Goal: Information Seeking & Learning: Learn about a topic

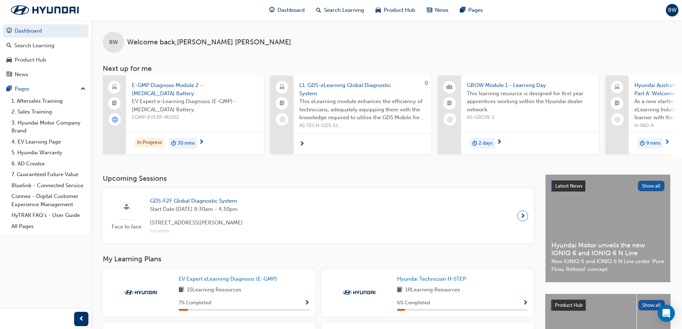
click at [198, 134] on div "In Progress 30 mins" at bounding box center [195, 143] width 138 height 23
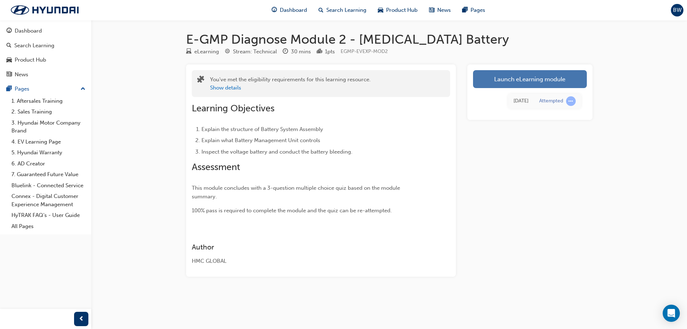
click at [507, 81] on link "Launch eLearning module" at bounding box center [530, 79] width 114 height 18
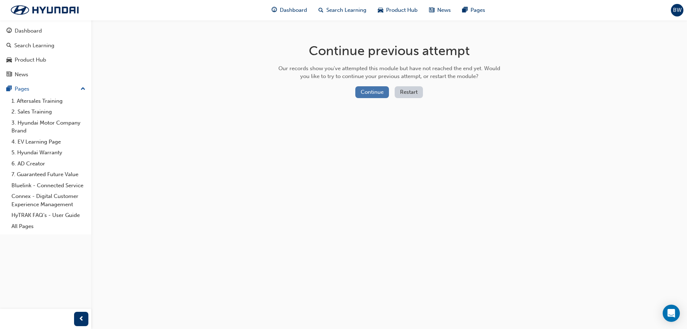
click at [367, 95] on button "Continue" at bounding box center [372, 92] width 34 height 12
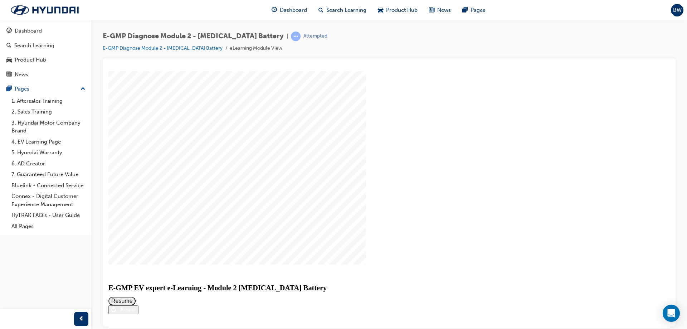
click at [136, 296] on button "Resume" at bounding box center [121, 300] width 27 height 9
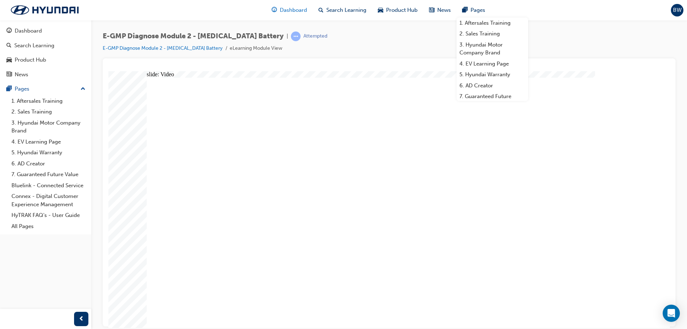
click at [301, 8] on span "Dashboard" at bounding box center [293, 10] width 27 height 8
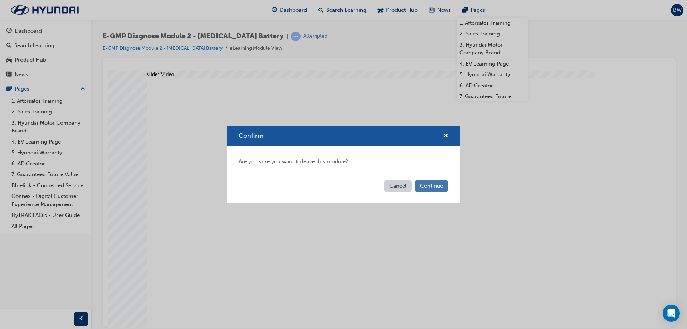
click at [428, 183] on button "Continue" at bounding box center [432, 186] width 34 height 12
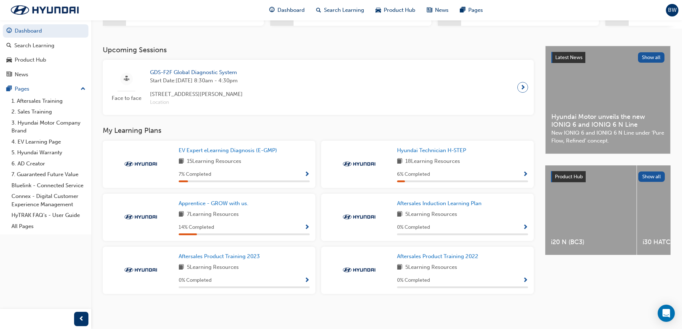
scroll to position [131, 0]
click at [448, 151] on span "Hyundai Technician H-STEP" at bounding box center [431, 150] width 69 height 6
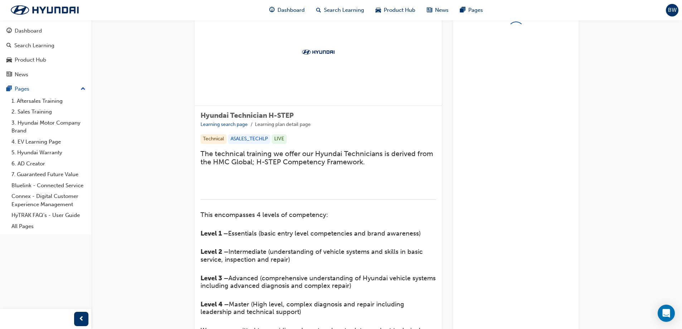
scroll to position [36, 0]
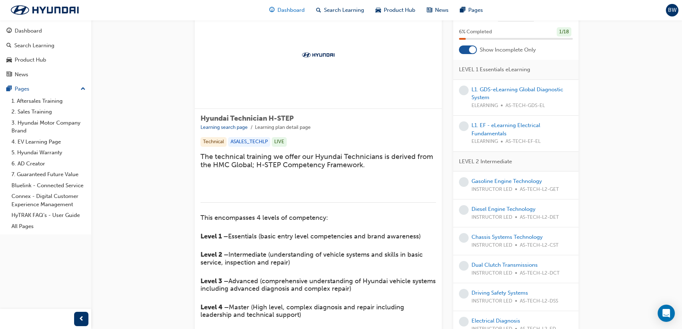
click at [301, 8] on span "Dashboard" at bounding box center [290, 10] width 27 height 8
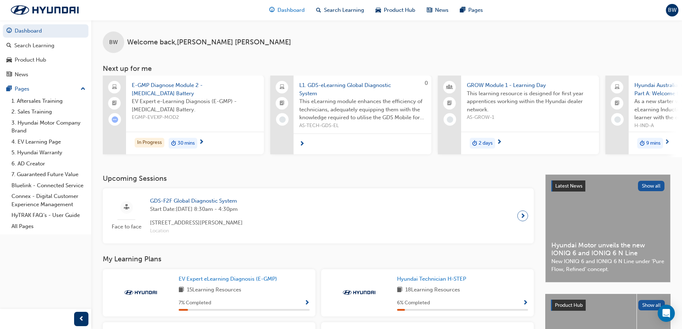
click at [295, 6] on span "Dashboard" at bounding box center [290, 10] width 27 height 8
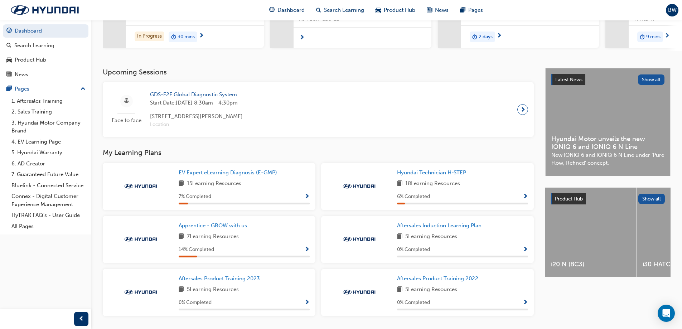
scroll to position [107, 0]
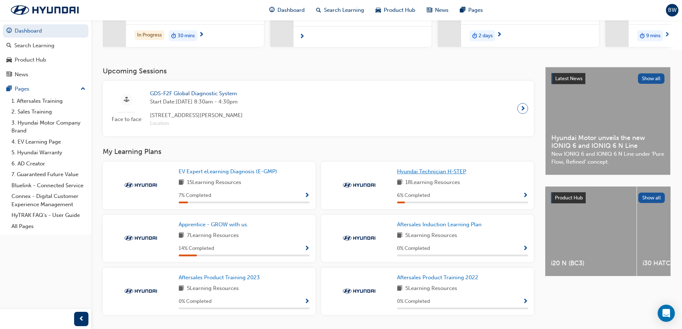
click at [420, 175] on span "Hyundai Technician H-STEP" at bounding box center [431, 171] width 69 height 6
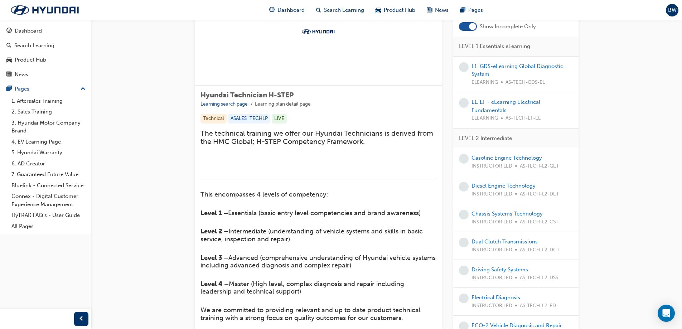
scroll to position [72, 0]
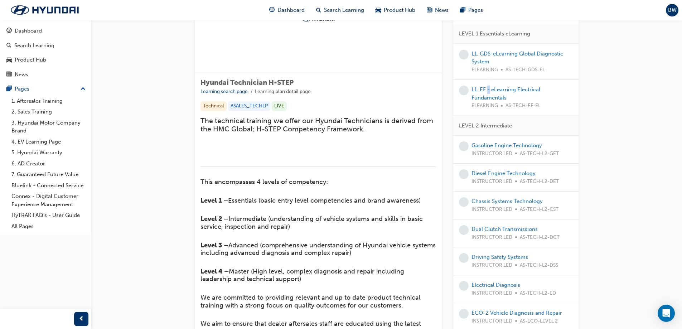
click at [488, 93] on div "L1. EF - eLearning Electrical Fundamentals ELEARNING AS-TECH-EF-EL" at bounding box center [521, 98] width 101 height 24
click at [506, 91] on link "L1. EF - eLearning Electrical Fundamentals" at bounding box center [505, 93] width 69 height 15
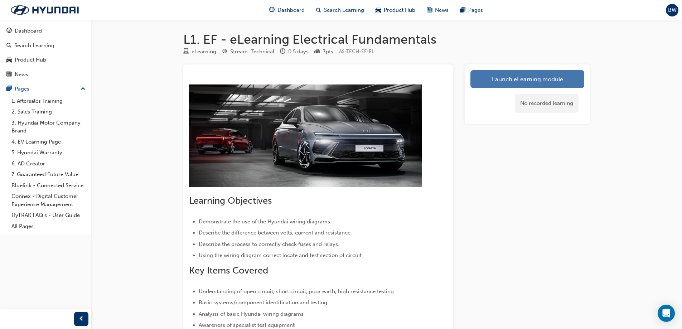
click at [524, 75] on link "Launch eLearning module" at bounding box center [527, 79] width 114 height 18
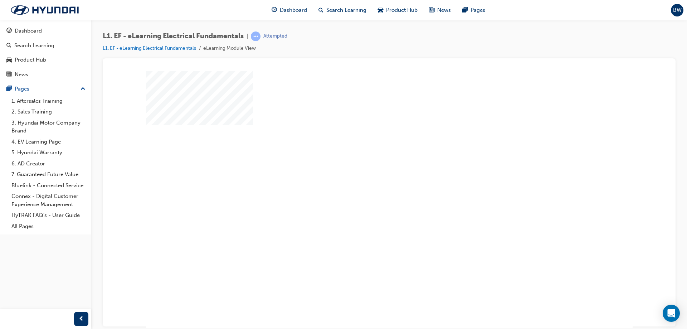
click at [369, 179] on div "play" at bounding box center [369, 179] width 0 height 0
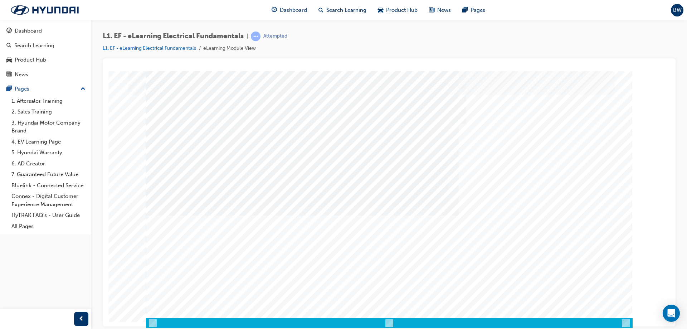
scroll to position [12, 0]
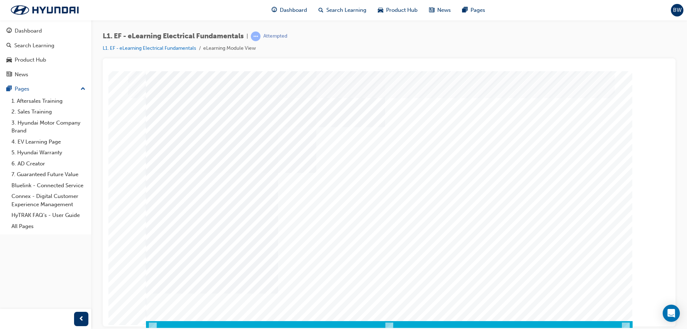
scroll to position [12, 0]
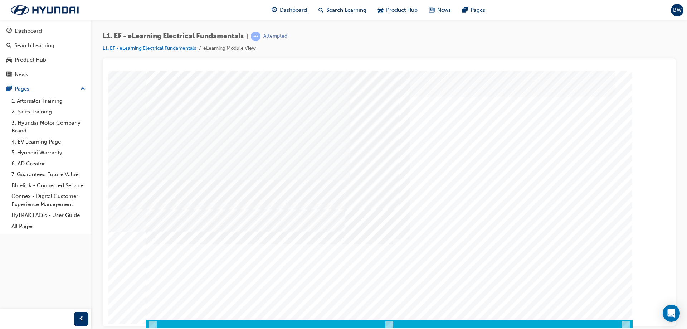
scroll to position [12, 0]
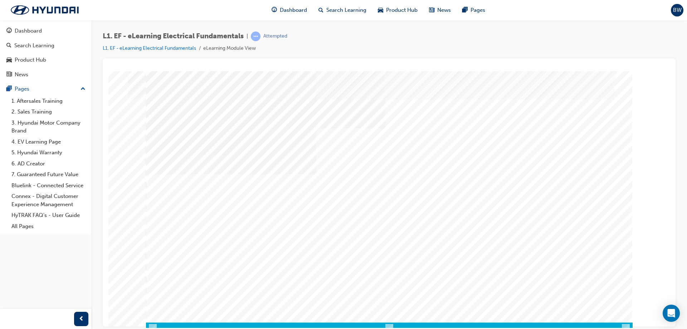
scroll to position [12, 0]
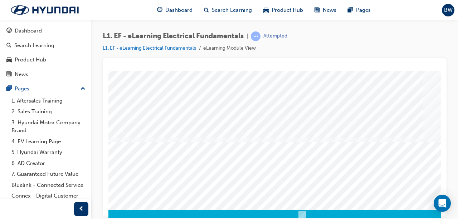
scroll to position [119, 49]
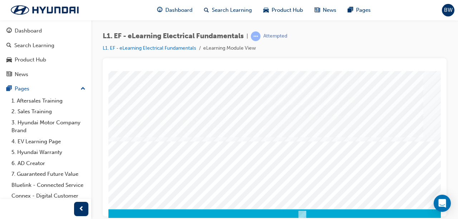
drag, startPoint x: 243, startPoint y: 90, endPoint x: 249, endPoint y: 95, distance: 7.4
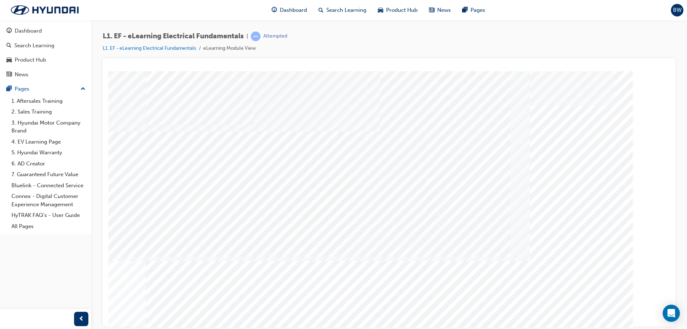
drag, startPoint x: 439, startPoint y: 1, endPoint x: 503, endPoint y: 47, distance: 78.5
click at [503, 47] on div "L1. EF - eLearning Electrical Fundamentals | Attempted L1. EF - eLearning Elect…" at bounding box center [389, 45] width 573 height 27
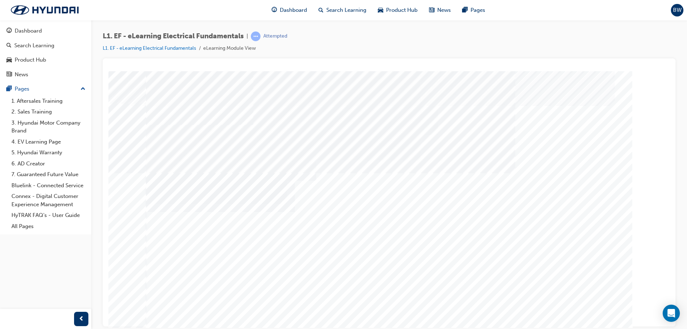
drag, startPoint x: 590, startPoint y: 303, endPoint x: 584, endPoint y: 302, distance: 6.2
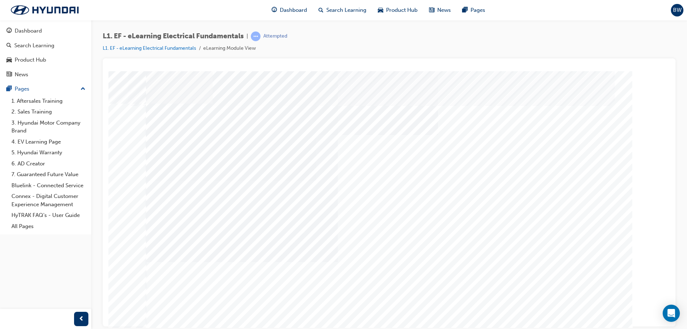
drag, startPoint x: 637, startPoint y: 325, endPoint x: 633, endPoint y: 313, distance: 12.8
click at [635, 74] on div "Content Image Right" at bounding box center [389, 74] width 556 height 0
click at [594, 74] on html "Content Image Right Loading..." at bounding box center [389, 72] width 562 height 3
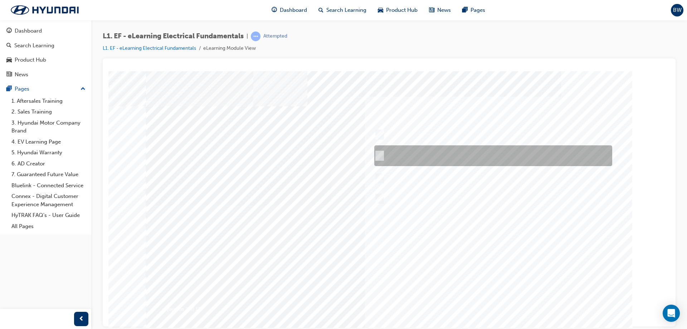
click at [530, 160] on div at bounding box center [492, 155] width 238 height 21
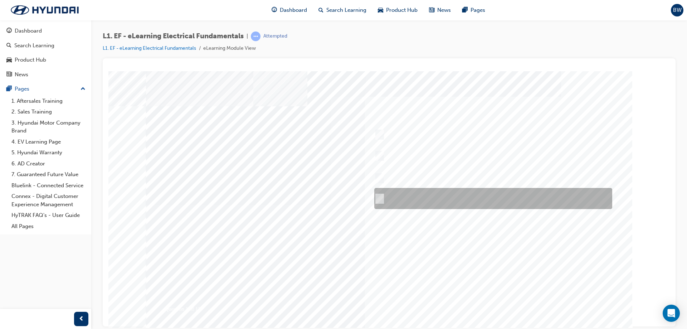
click at [473, 202] on div at bounding box center [492, 198] width 238 height 21
radio input "false"
radio input "true"
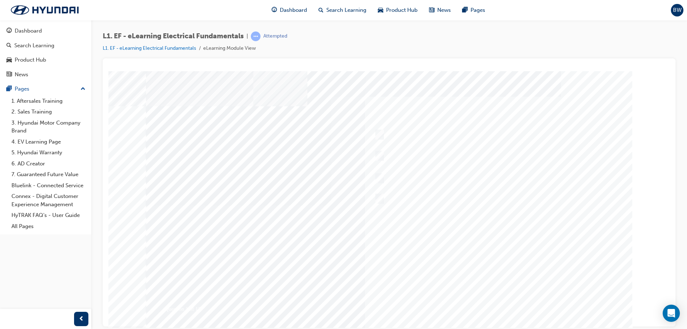
drag, startPoint x: 431, startPoint y: 151, endPoint x: 418, endPoint y: 154, distance: 12.9
click at [430, 151] on div at bounding box center [389, 205] width 487 height 268
click at [383, 155] on div at bounding box center [492, 155] width 238 height 21
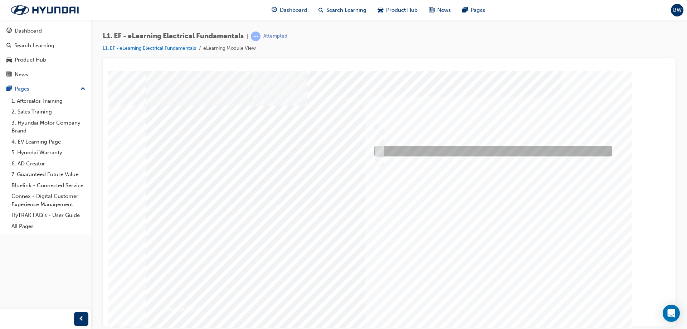
click at [405, 155] on div at bounding box center [492, 151] width 238 height 11
radio input "true"
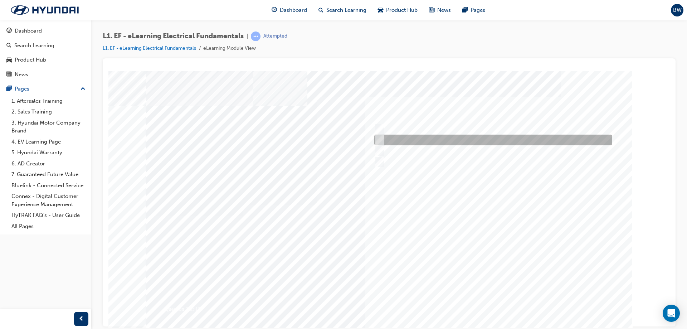
click at [413, 138] on div at bounding box center [492, 140] width 238 height 11
radio input "true"
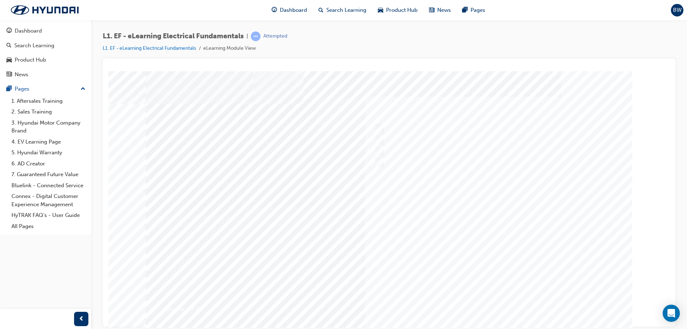
click at [467, 231] on div at bounding box center [389, 205] width 487 height 268
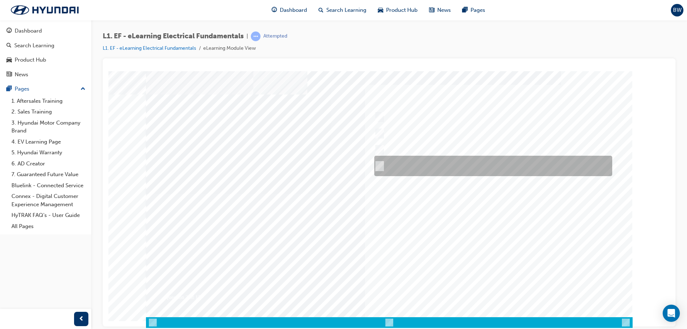
drag, startPoint x: 488, startPoint y: 165, endPoint x: 492, endPoint y: 166, distance: 3.7
click at [489, 165] on div at bounding box center [492, 166] width 238 height 20
radio input "true"
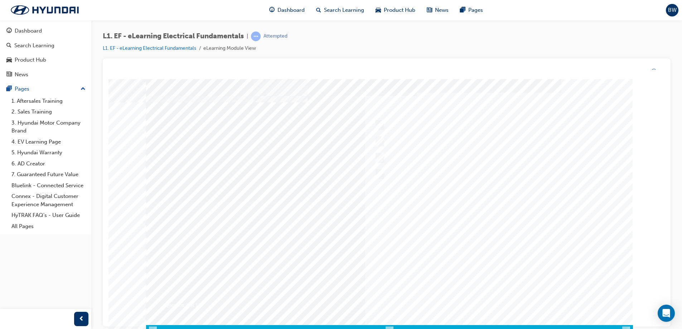
scroll to position [0, 0]
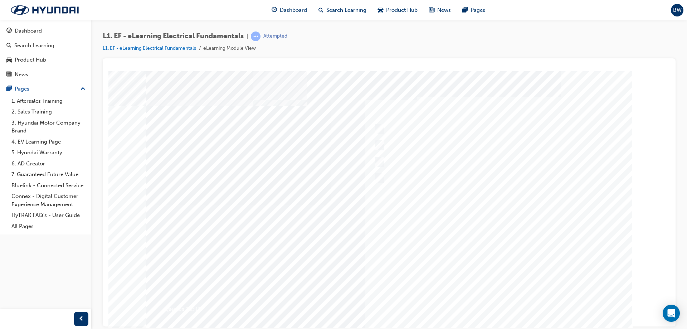
click at [465, 231] on div at bounding box center [389, 205] width 487 height 268
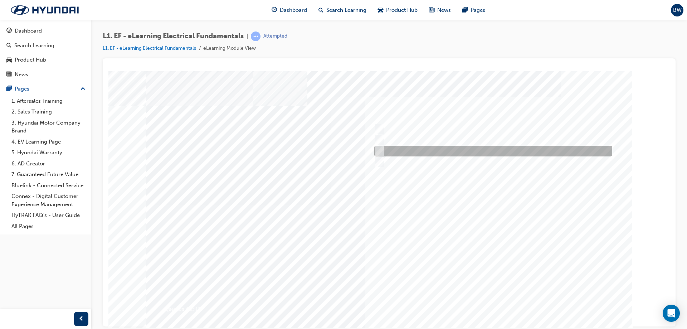
click at [439, 147] on div at bounding box center [492, 151] width 238 height 11
radio input "true"
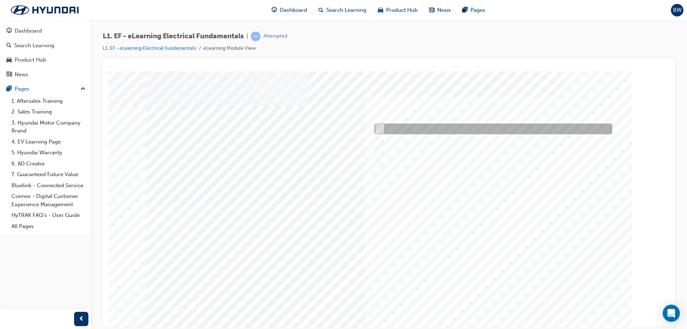
click at [449, 127] on div at bounding box center [492, 129] width 238 height 11
radio input "true"
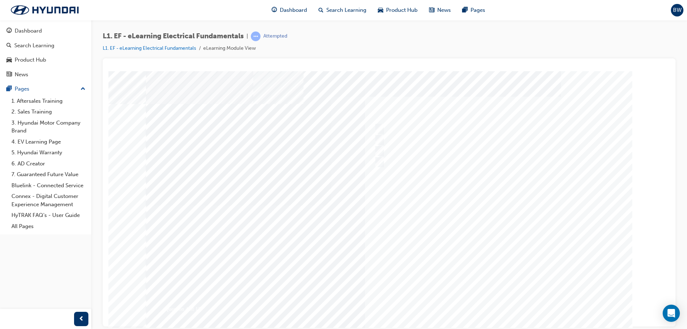
click at [485, 239] on div at bounding box center [389, 213] width 487 height 268
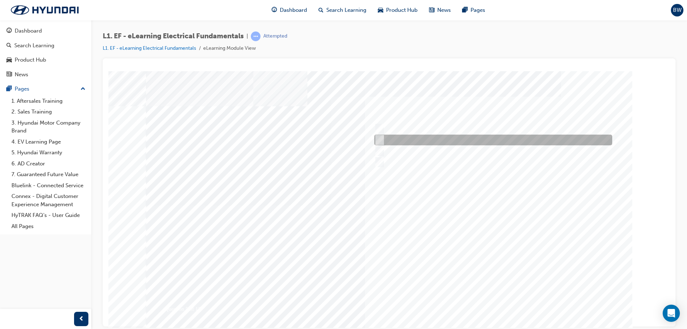
click at [412, 140] on div at bounding box center [492, 140] width 238 height 11
radio input "true"
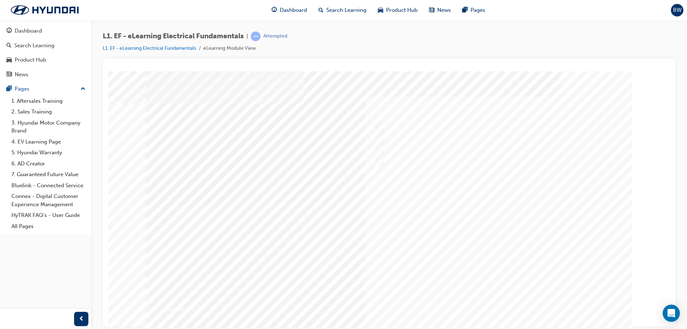
click at [471, 228] on div at bounding box center [386, 205] width 487 height 268
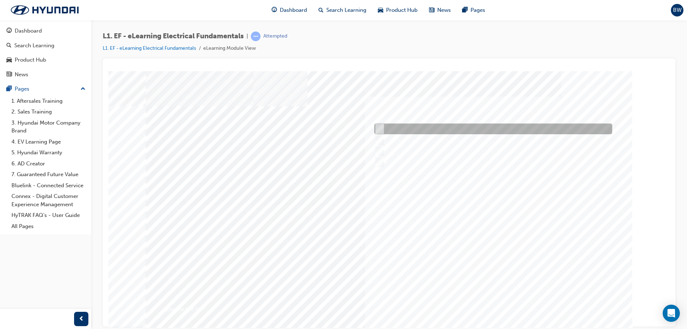
click at [436, 130] on div at bounding box center [492, 129] width 238 height 11
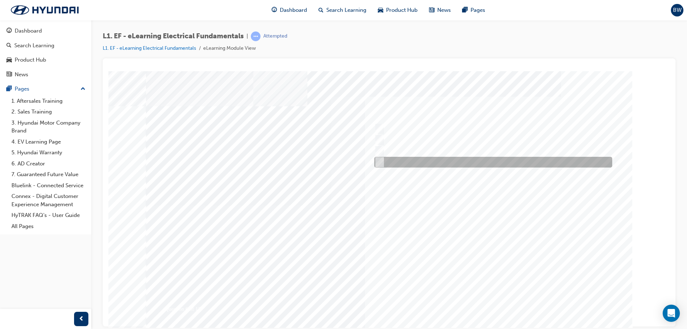
click at [441, 159] on div at bounding box center [492, 162] width 238 height 11
radio input "false"
radio input "true"
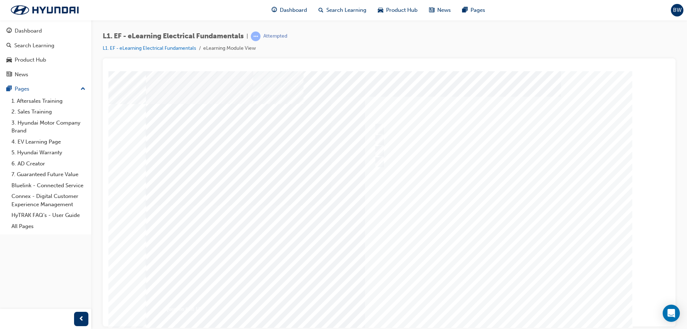
click at [496, 229] on div at bounding box center [389, 205] width 487 height 268
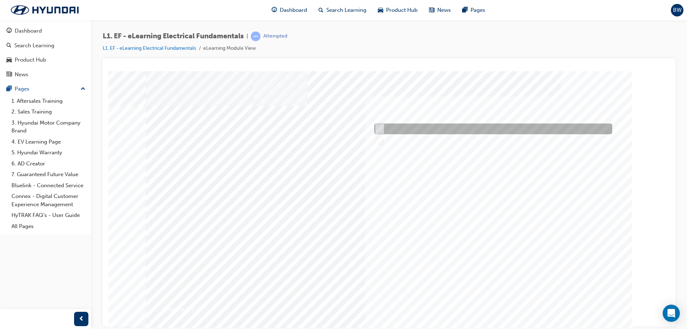
click at [398, 125] on div at bounding box center [492, 129] width 238 height 11
radio input "true"
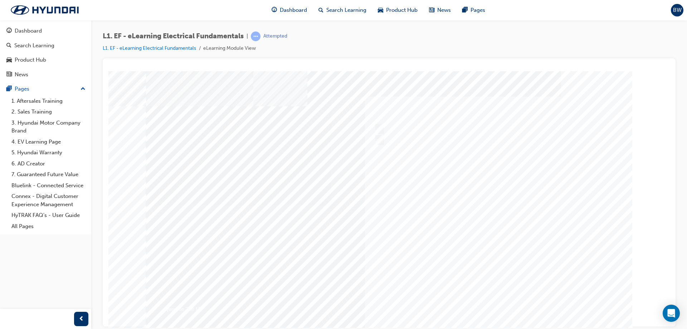
click at [502, 277] on div at bounding box center [385, 213] width 487 height 268
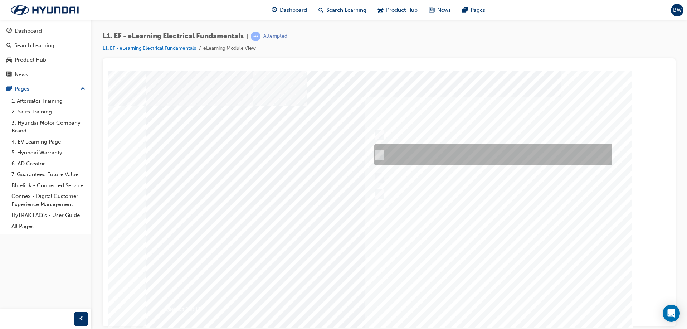
click at [447, 159] on div at bounding box center [492, 154] width 238 height 21
radio input "true"
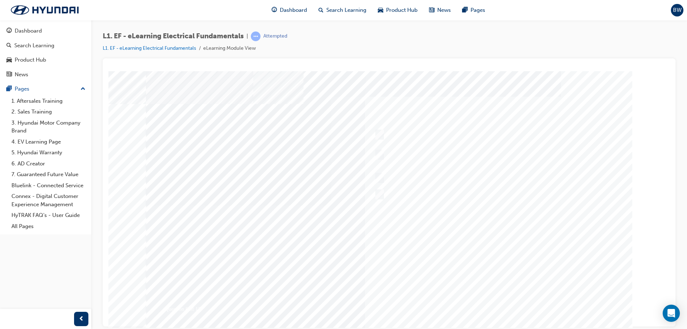
drag, startPoint x: 403, startPoint y: 127, endPoint x: 405, endPoint y: 132, distance: 5.9
click at [404, 129] on div at bounding box center [389, 205] width 487 height 268
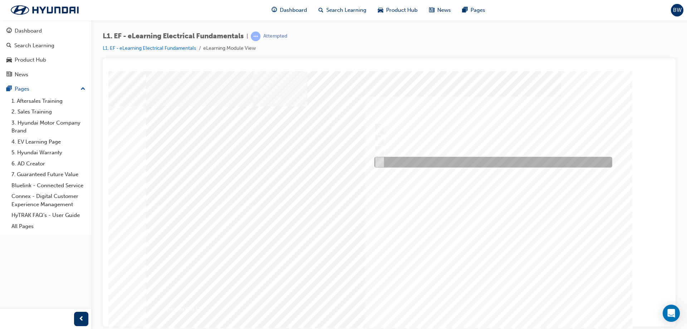
click at [432, 161] on div at bounding box center [492, 162] width 238 height 11
radio input "true"
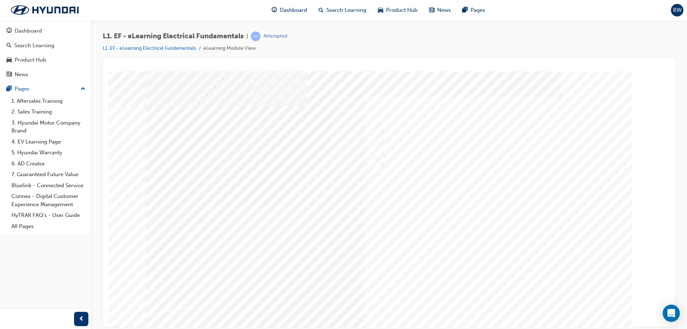
click at [460, 235] on div at bounding box center [389, 205] width 487 height 268
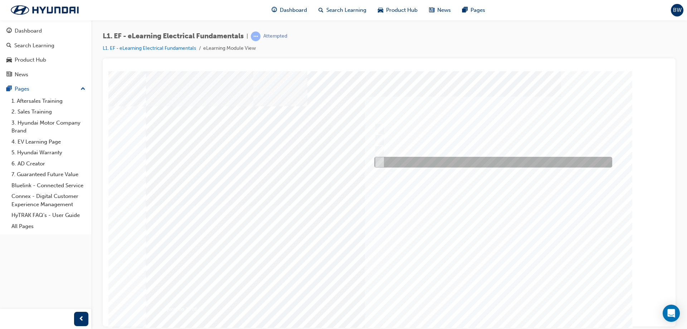
click at [406, 162] on div at bounding box center [492, 162] width 238 height 11
radio input "true"
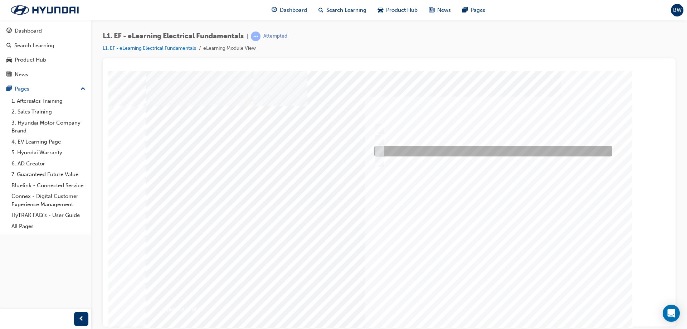
click at [441, 147] on div at bounding box center [492, 151] width 238 height 11
radio input "true"
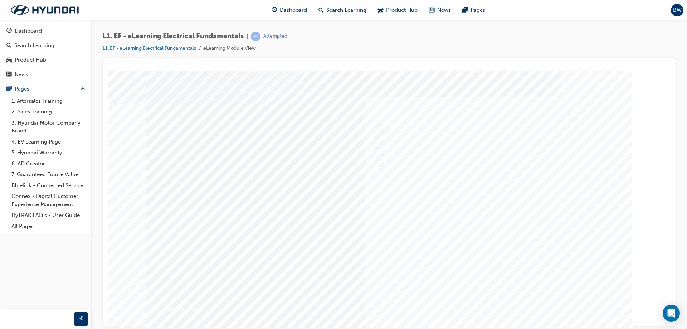
click at [467, 209] on div at bounding box center [389, 205] width 487 height 268
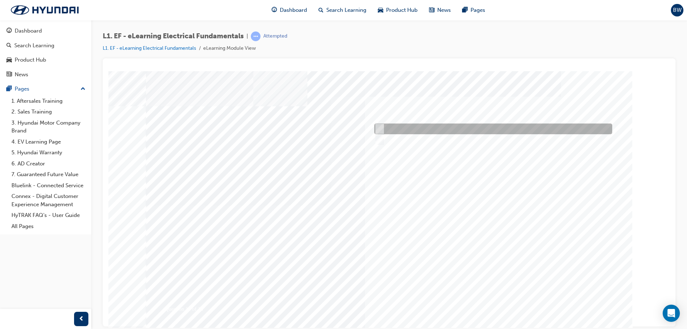
click at [420, 124] on div at bounding box center [492, 129] width 238 height 11
radio input "true"
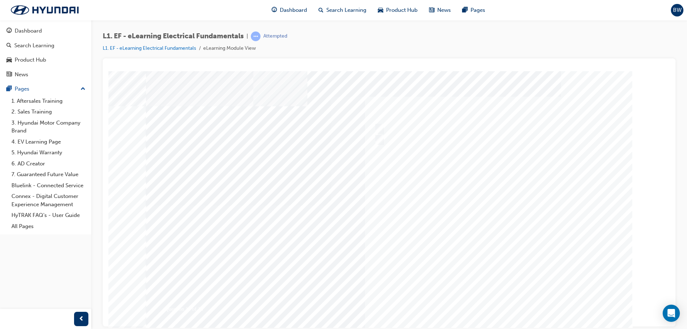
click at [504, 246] on div at bounding box center [389, 205] width 487 height 268
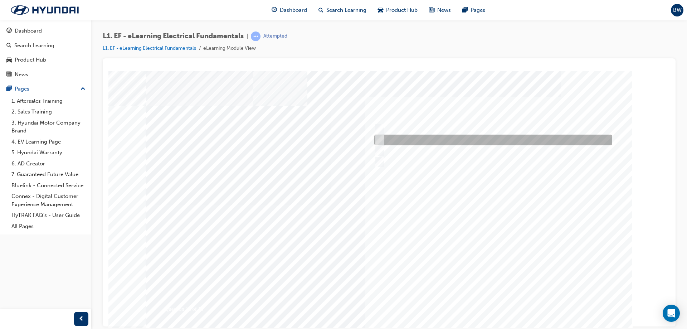
click at [487, 137] on div at bounding box center [492, 140] width 238 height 11
radio input "true"
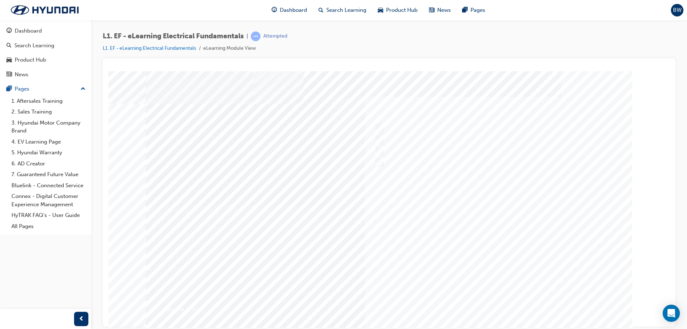
click at [507, 262] on div at bounding box center [385, 213] width 487 height 268
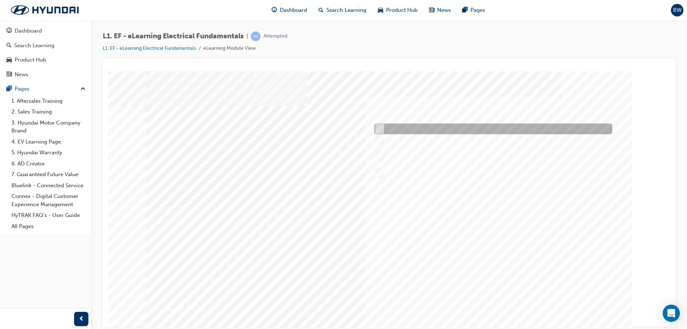
click at [421, 131] on div at bounding box center [492, 129] width 238 height 11
checkbox input "true"
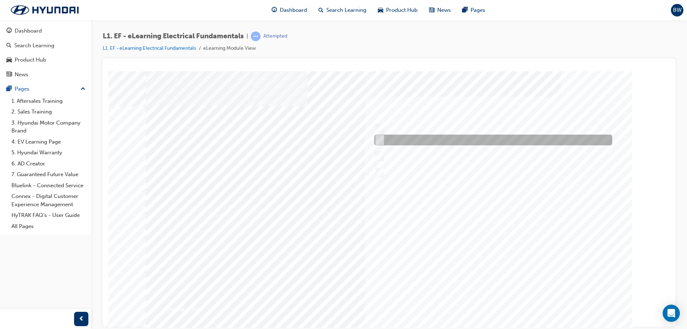
click at [422, 140] on div at bounding box center [492, 140] width 238 height 11
checkbox input "true"
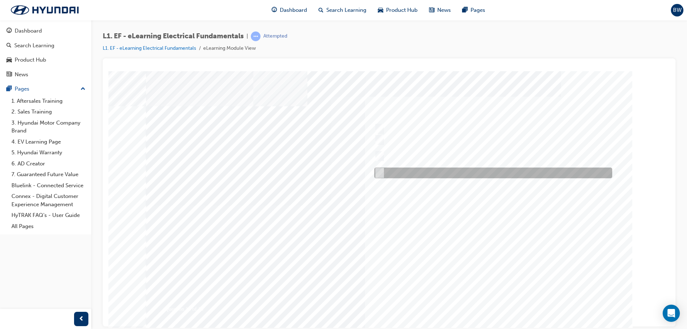
click at [443, 172] on div at bounding box center [492, 173] width 238 height 11
checkbox input "true"
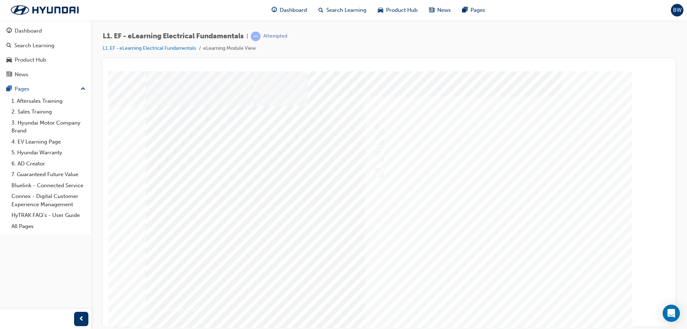
click at [474, 252] on div at bounding box center [389, 205] width 487 height 268
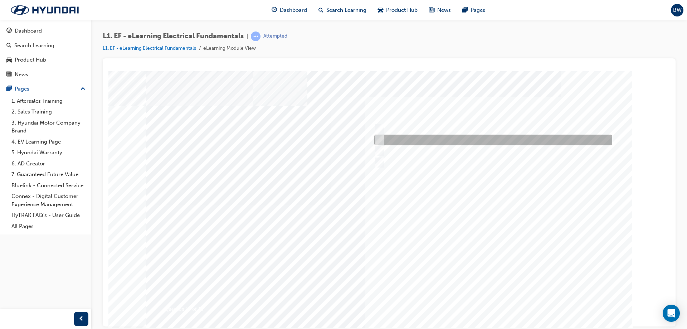
click at [441, 137] on div at bounding box center [492, 140] width 238 height 11
radio input "true"
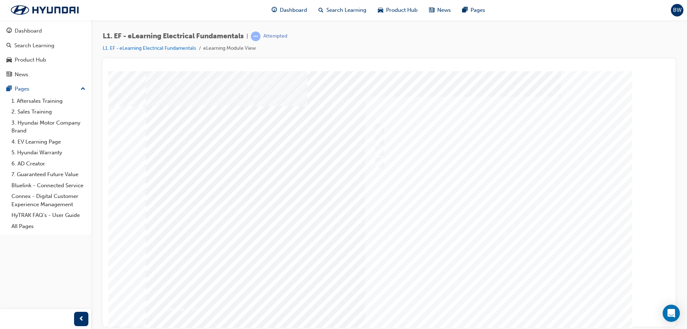
click at [477, 255] on div at bounding box center [392, 213] width 487 height 268
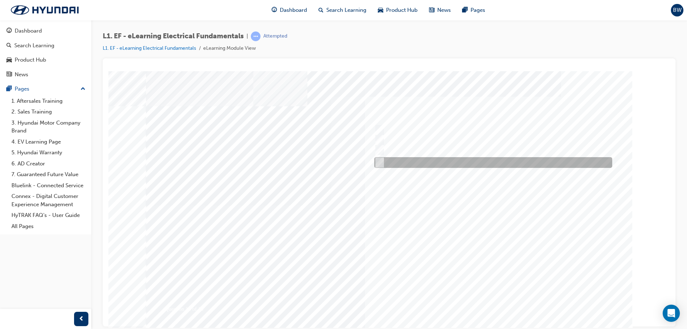
click at [476, 161] on div at bounding box center [492, 162] width 238 height 11
radio input "true"
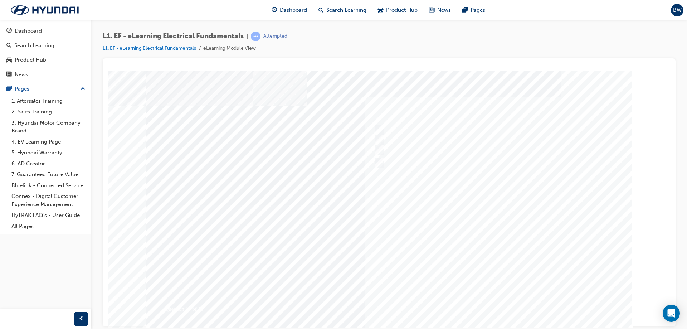
click at [496, 240] on div at bounding box center [389, 205] width 487 height 268
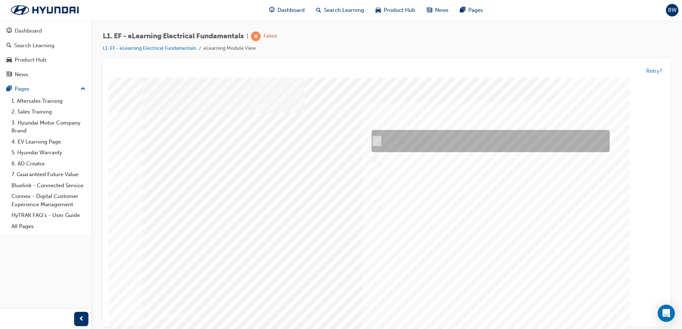
click at [447, 145] on div at bounding box center [489, 141] width 238 height 22
radio input "true"
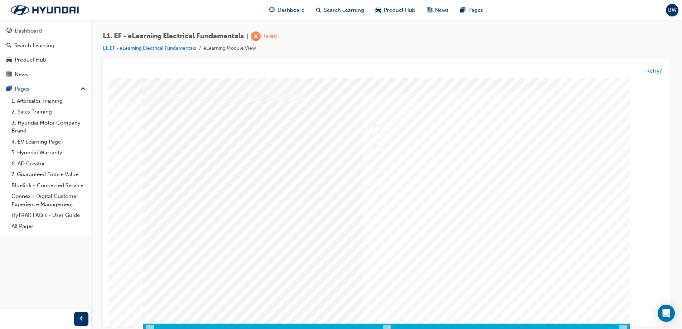
scroll to position [5, 0]
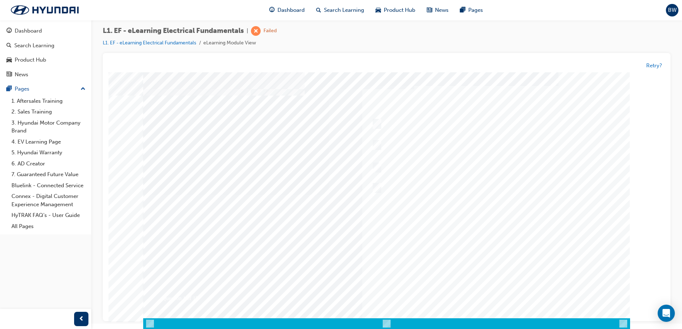
click at [459, 235] on div at bounding box center [386, 194] width 487 height 268
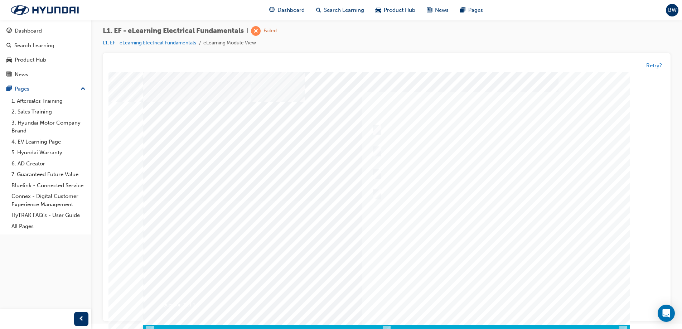
scroll to position [0, 0]
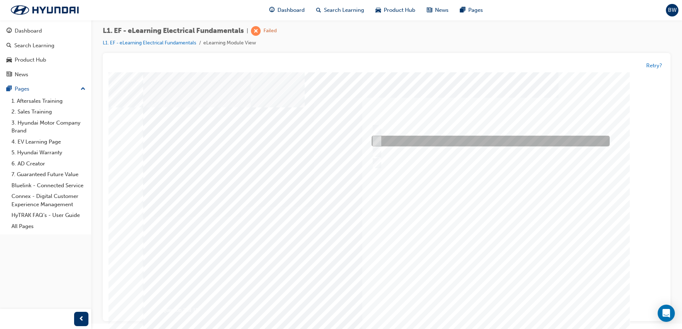
click at [422, 144] on div at bounding box center [489, 141] width 238 height 11
radio input "true"
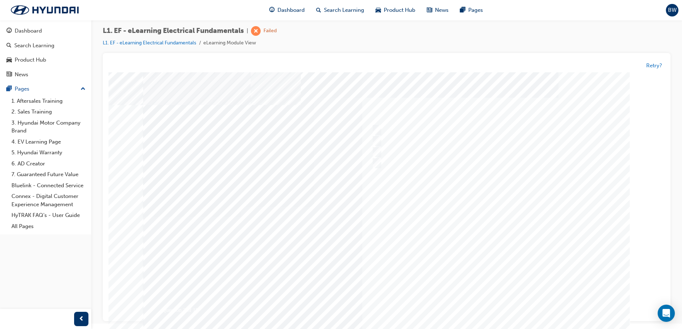
click at [492, 235] on div at bounding box center [386, 208] width 487 height 268
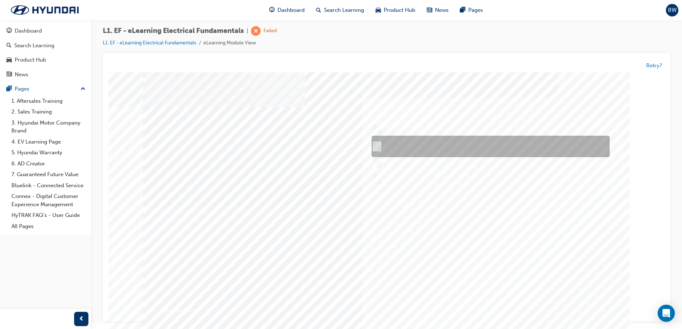
click at [451, 139] on div at bounding box center [489, 146] width 238 height 21
radio input "true"
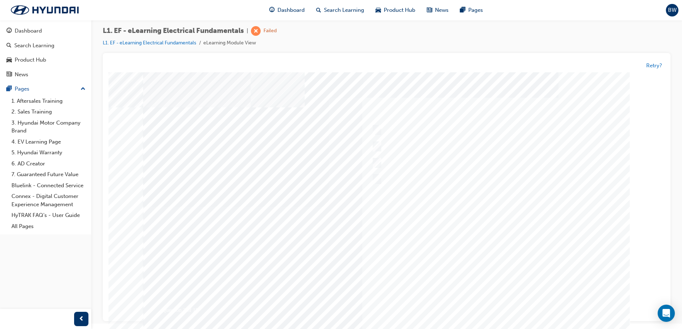
click at [502, 258] on div at bounding box center [386, 206] width 487 height 268
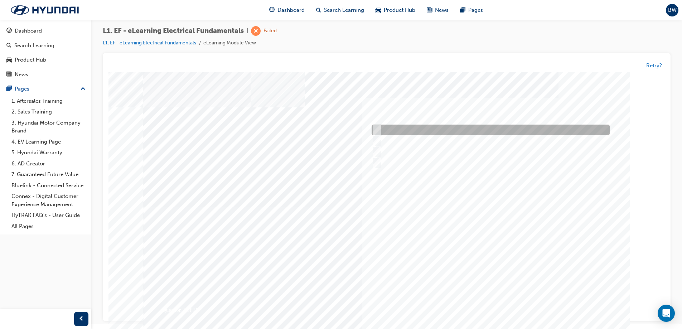
click at [445, 132] on div at bounding box center [489, 130] width 238 height 11
radio input "true"
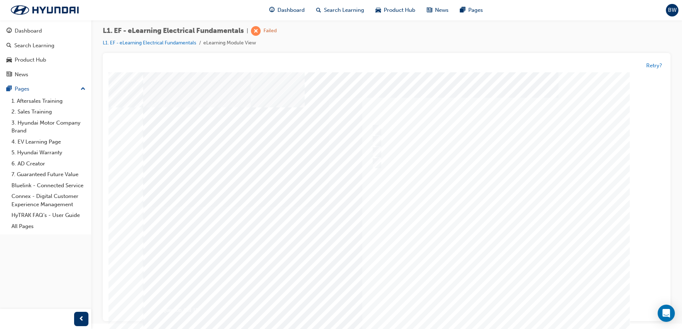
click at [482, 265] on div at bounding box center [386, 206] width 487 height 268
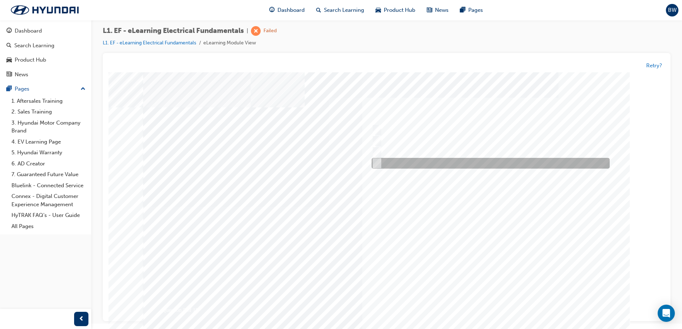
click at [421, 164] on div at bounding box center [489, 163] width 238 height 11
radio input "true"
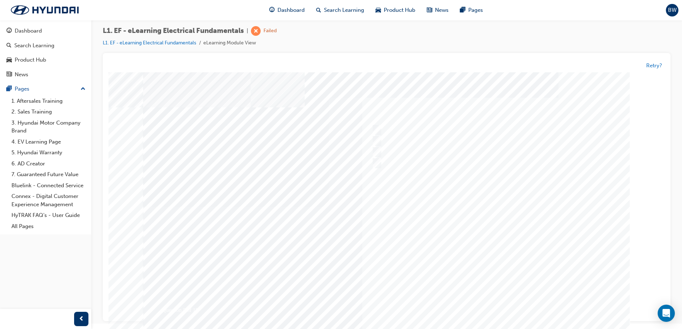
click at [488, 219] on div at bounding box center [386, 208] width 487 height 268
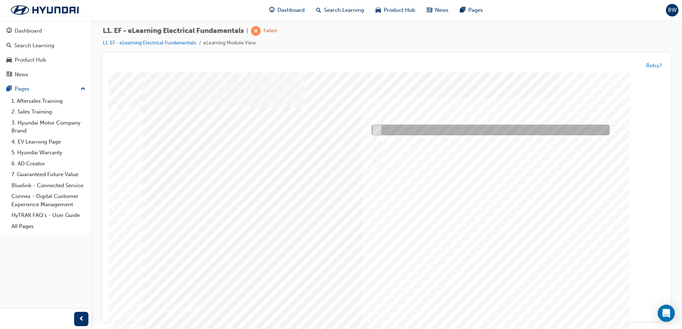
click at [430, 131] on div at bounding box center [489, 130] width 238 height 11
radio input "true"
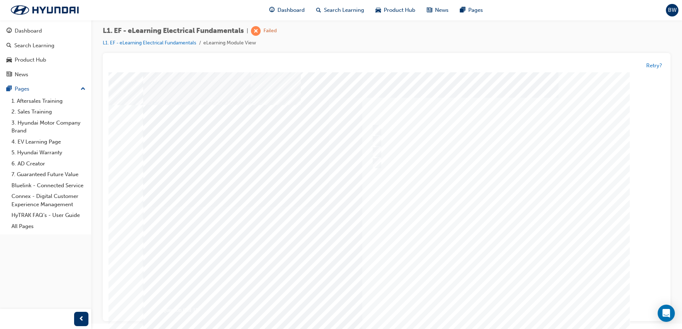
click at [485, 252] on div at bounding box center [386, 206] width 487 height 268
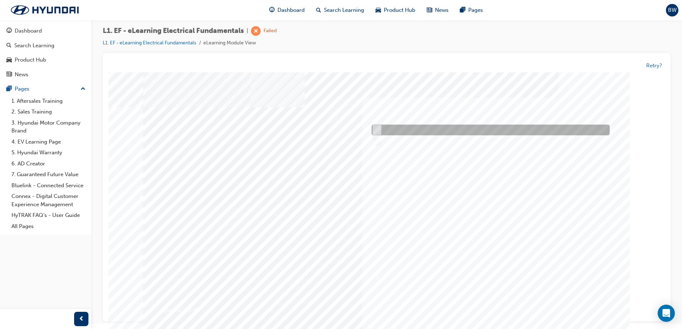
click at [391, 133] on div at bounding box center [489, 130] width 238 height 11
radio input "true"
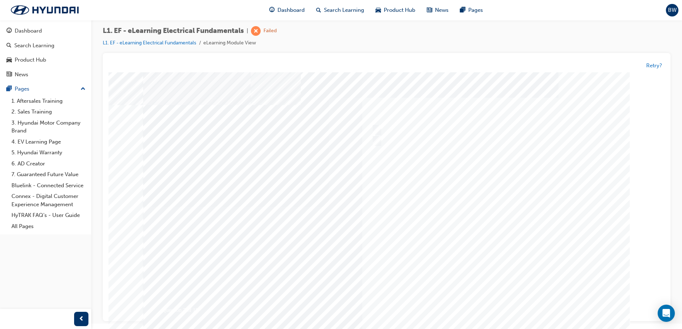
click at [493, 273] on div at bounding box center [386, 206] width 487 height 268
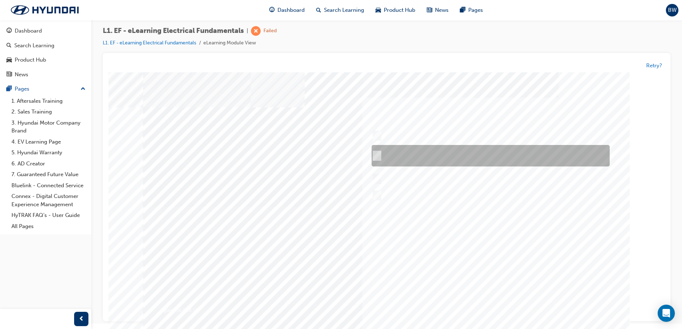
click at [447, 152] on div at bounding box center [489, 155] width 238 height 21
radio input "true"
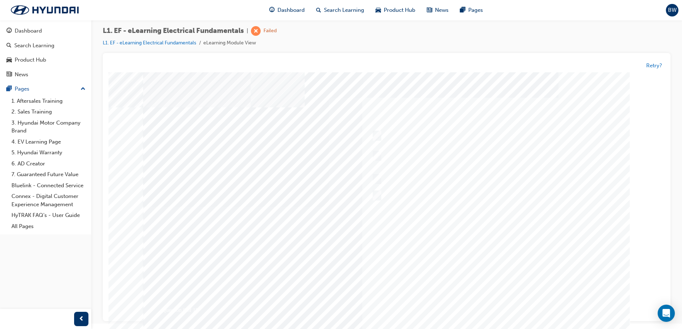
click at [487, 132] on div at bounding box center [386, 206] width 487 height 268
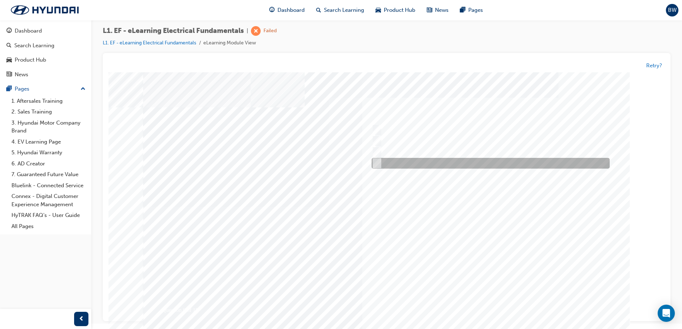
drag, startPoint x: 434, startPoint y: 161, endPoint x: 436, endPoint y: 166, distance: 5.3
click at [434, 162] on div at bounding box center [489, 163] width 238 height 11
radio input "true"
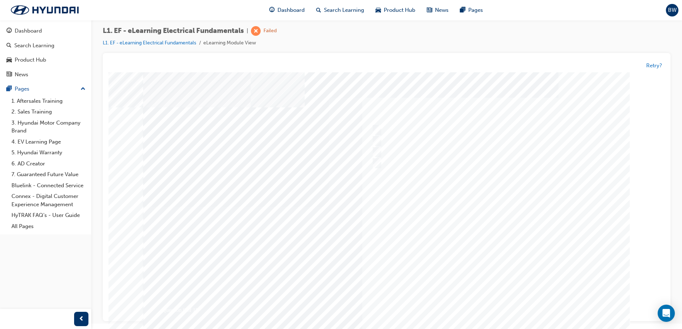
click at [467, 245] on div at bounding box center [386, 206] width 487 height 268
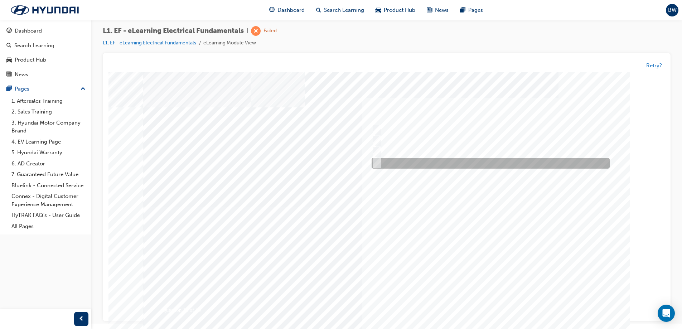
click at [446, 166] on div at bounding box center [489, 163] width 238 height 11
radio input "true"
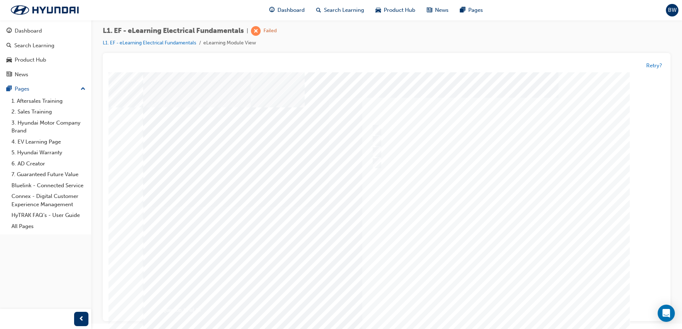
click at [479, 270] on div at bounding box center [386, 206] width 487 height 268
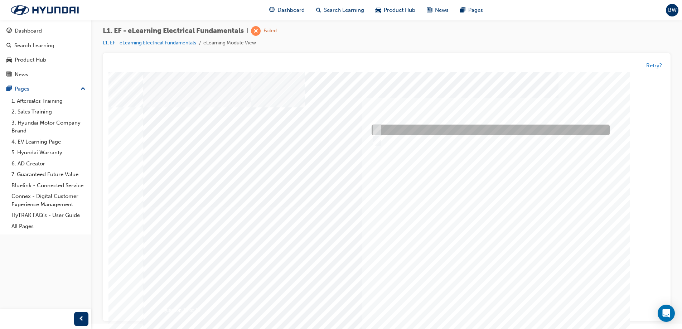
click at [430, 127] on div at bounding box center [489, 130] width 238 height 11
radio input "true"
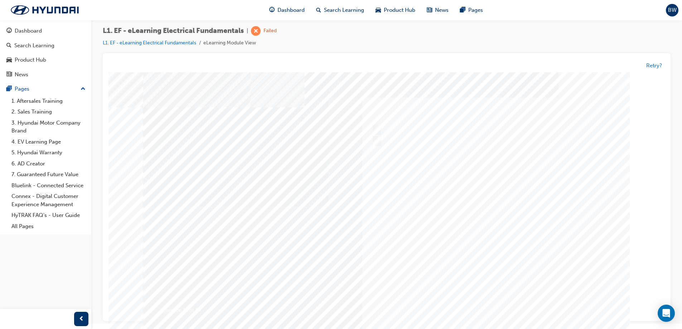
click at [488, 228] on div at bounding box center [386, 206] width 487 height 268
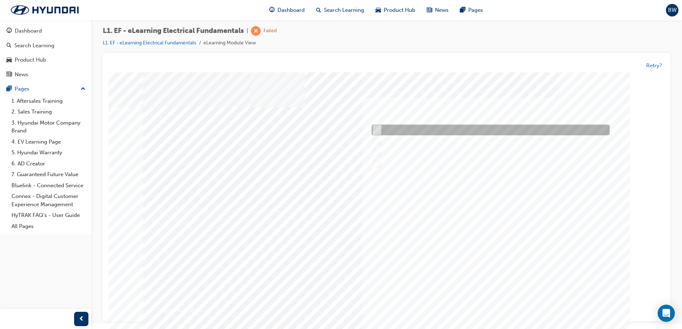
click at [407, 129] on div at bounding box center [489, 130] width 238 height 11
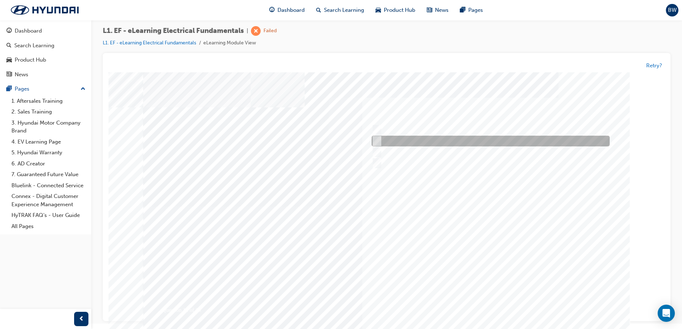
click at [407, 141] on div at bounding box center [489, 141] width 238 height 11
radio input "false"
radio input "true"
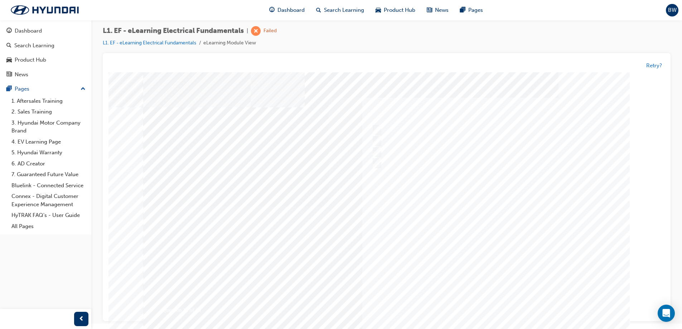
click at [473, 220] on div at bounding box center [386, 206] width 487 height 268
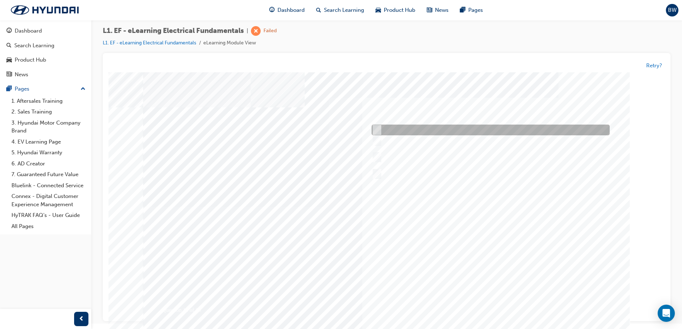
click at [428, 130] on div at bounding box center [489, 130] width 238 height 11
checkbox input "true"
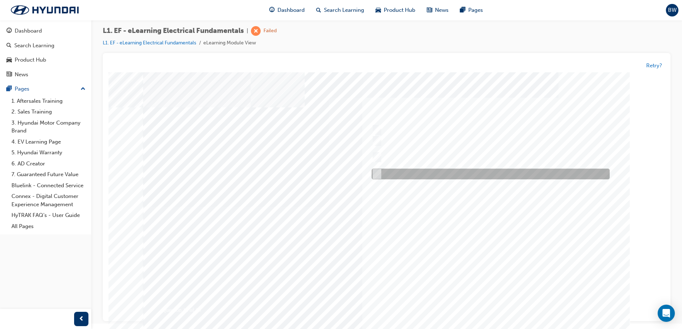
click at [455, 173] on div at bounding box center [489, 174] width 238 height 11
checkbox input "true"
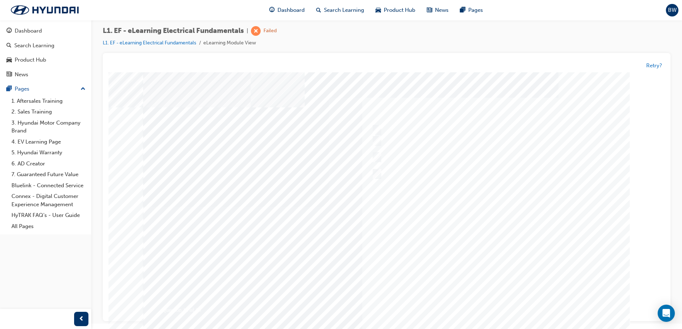
click at [478, 268] on div at bounding box center [386, 206] width 487 height 268
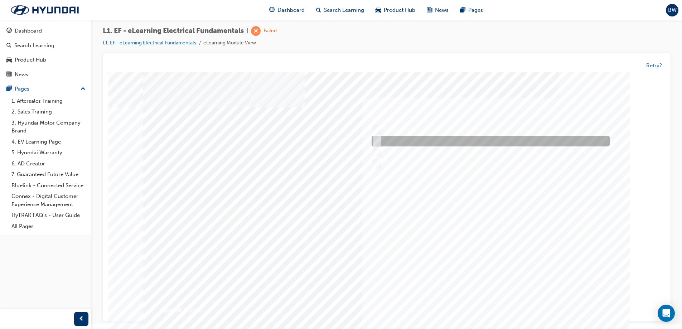
click at [491, 141] on div at bounding box center [489, 141] width 238 height 11
radio input "true"
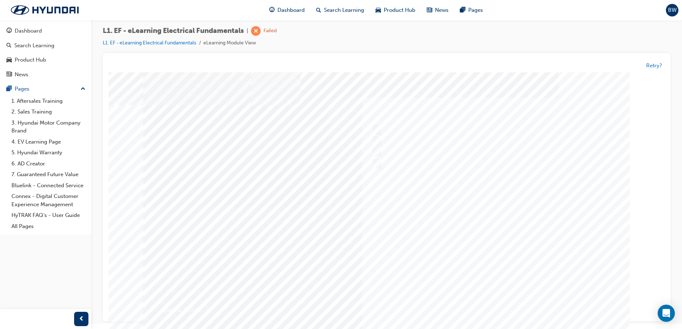
click at [500, 244] on div at bounding box center [386, 206] width 487 height 268
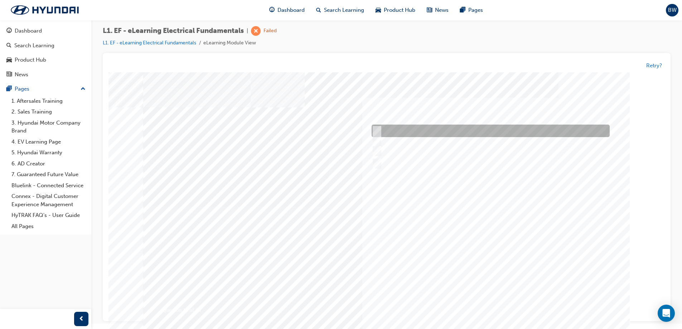
click at [400, 125] on div at bounding box center [489, 131] width 238 height 13
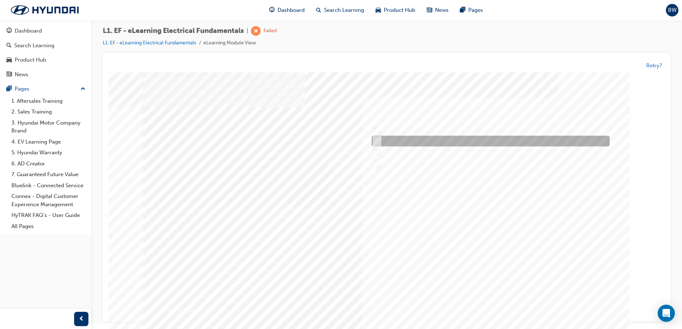
click at [404, 144] on div at bounding box center [489, 141] width 238 height 11
radio input "false"
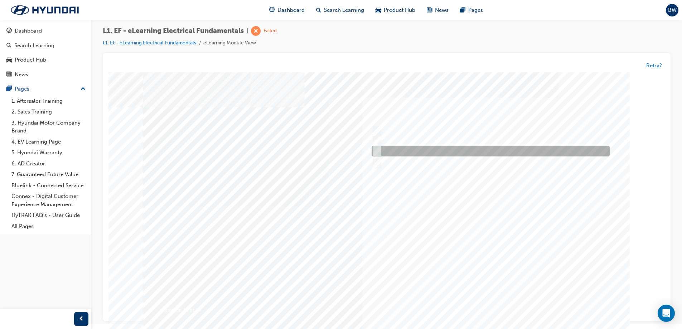
click at [453, 155] on div at bounding box center [489, 151] width 238 height 11
radio input "false"
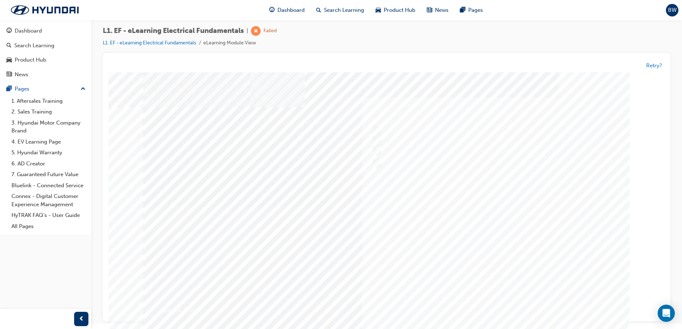
click at [455, 163] on div at bounding box center [489, 164] width 238 height 11
radio input "false"
radio input "true"
click at [502, 242] on div at bounding box center [386, 206] width 487 height 268
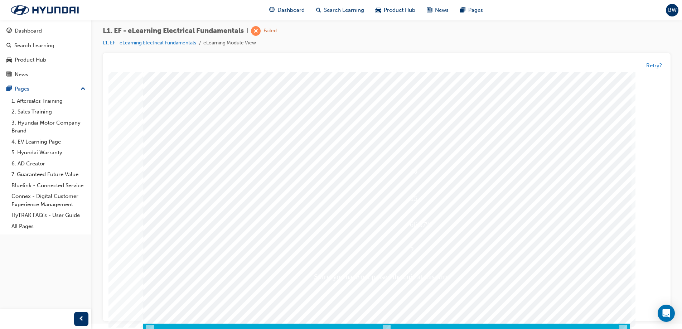
scroll to position [12, 0]
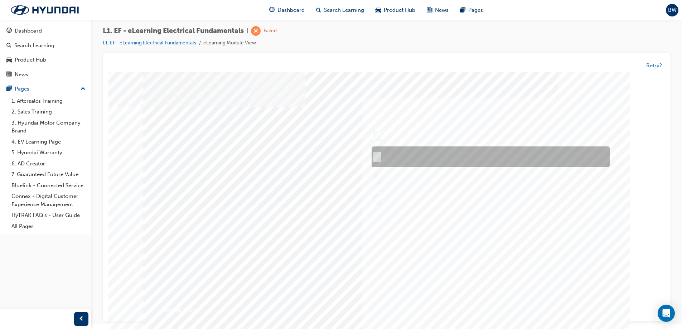
click at [499, 156] on div at bounding box center [489, 157] width 238 height 21
radio input "true"
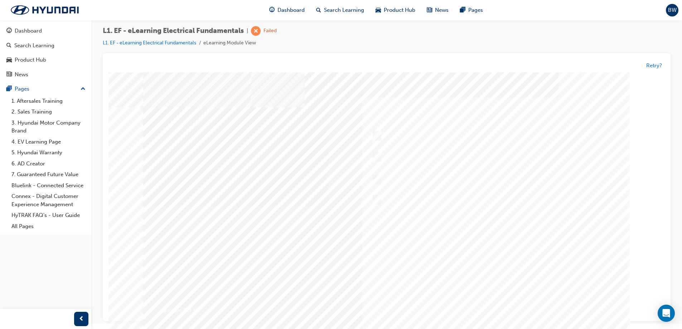
click at [504, 272] on div at bounding box center [386, 206] width 487 height 268
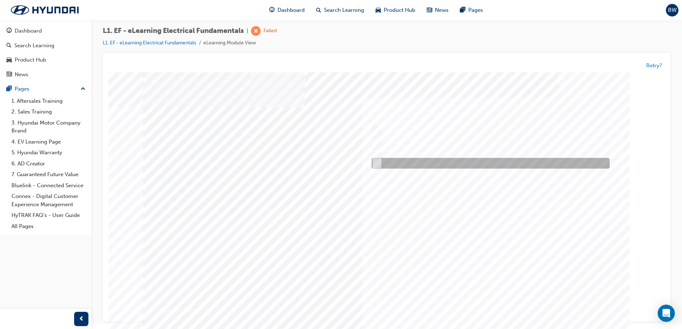
click at [445, 160] on div at bounding box center [489, 163] width 238 height 11
radio input "true"
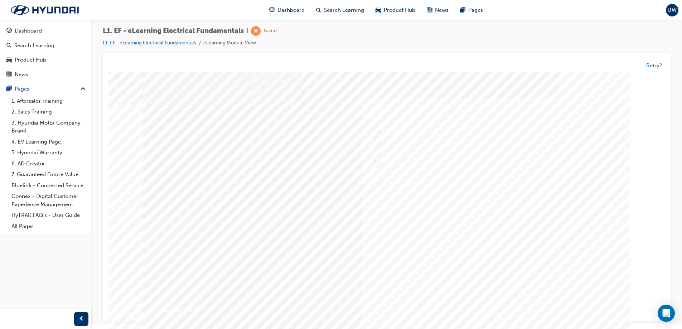
click at [502, 238] on div at bounding box center [386, 206] width 487 height 268
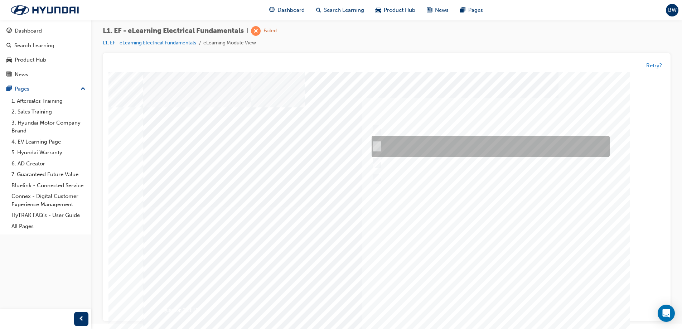
click at [427, 148] on div at bounding box center [489, 146] width 238 height 21
radio input "true"
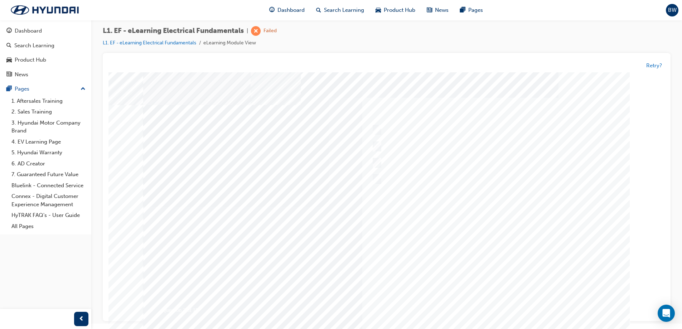
click at [466, 267] on div at bounding box center [386, 206] width 487 height 268
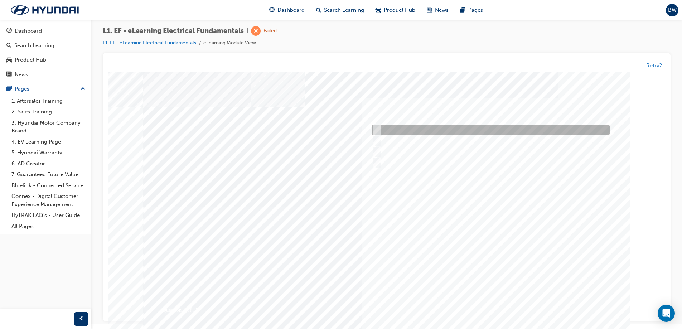
click at [423, 128] on div at bounding box center [489, 130] width 238 height 11
radio input "true"
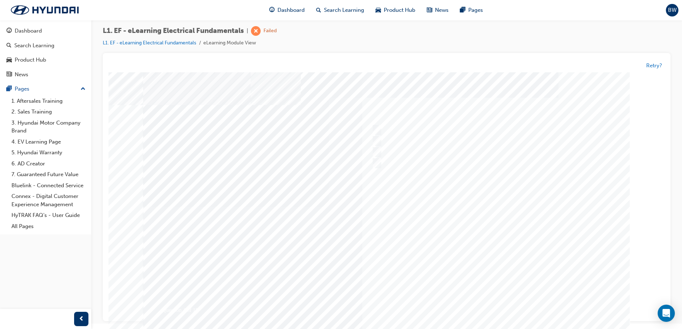
click at [496, 266] on div at bounding box center [386, 206] width 487 height 268
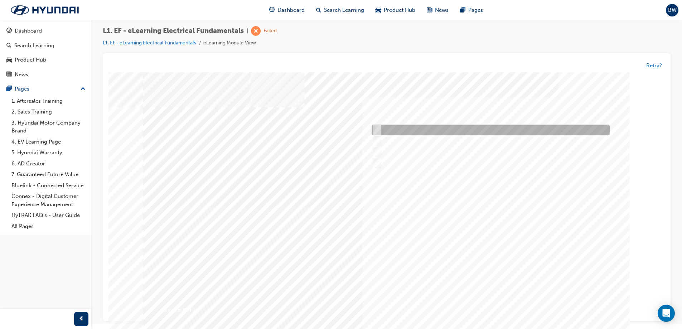
click at [430, 131] on div at bounding box center [489, 130] width 238 height 11
radio input "true"
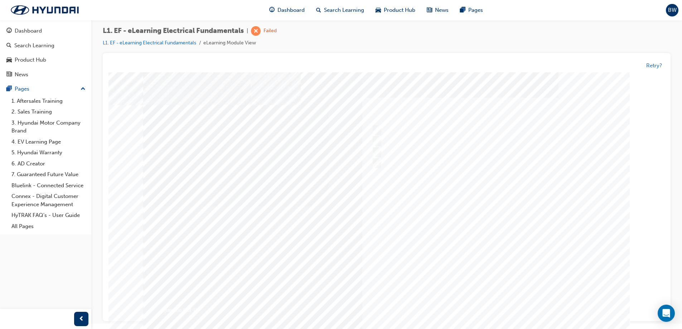
click at [503, 297] on div at bounding box center [386, 206] width 487 height 268
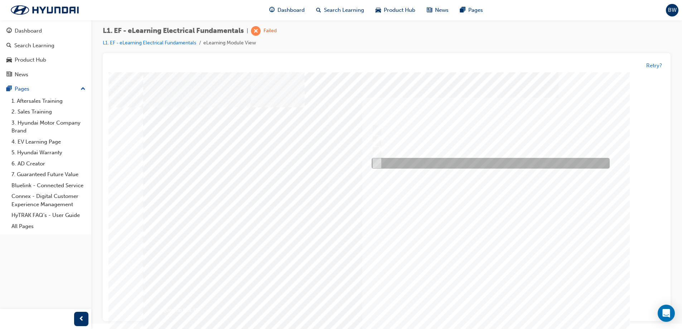
click at [461, 162] on div at bounding box center [489, 163] width 238 height 11
radio input "true"
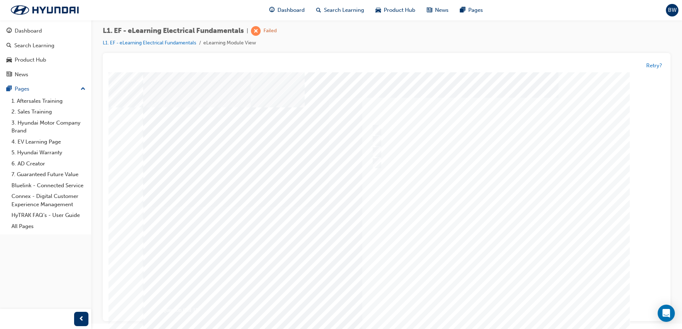
click at [485, 251] on div at bounding box center [386, 206] width 487 height 268
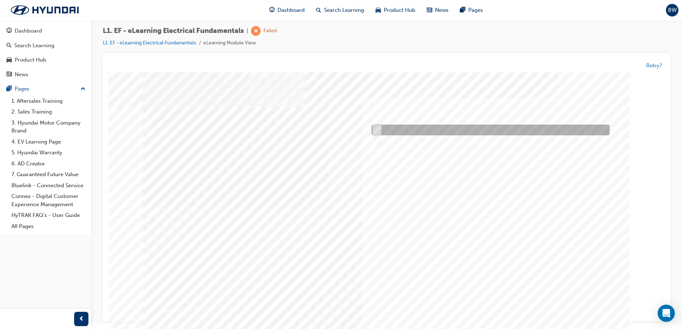
click at [400, 129] on div at bounding box center [489, 130] width 238 height 11
radio input "true"
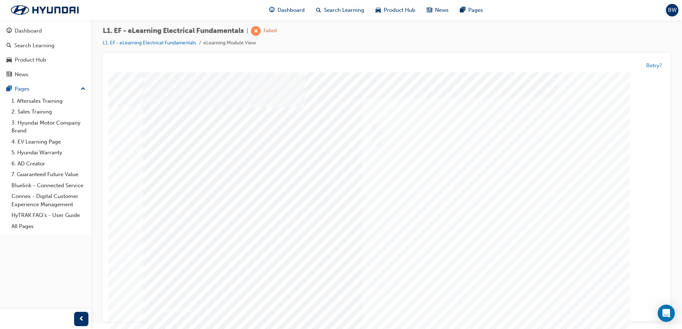
click at [491, 305] on div "Question 7 of 15" at bounding box center [386, 201] width 487 height 258
click at [491, 303] on div at bounding box center [386, 206] width 487 height 268
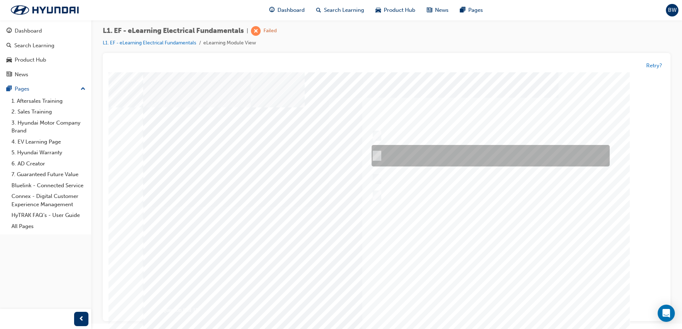
click at [474, 154] on div at bounding box center [489, 155] width 238 height 21
radio input "true"
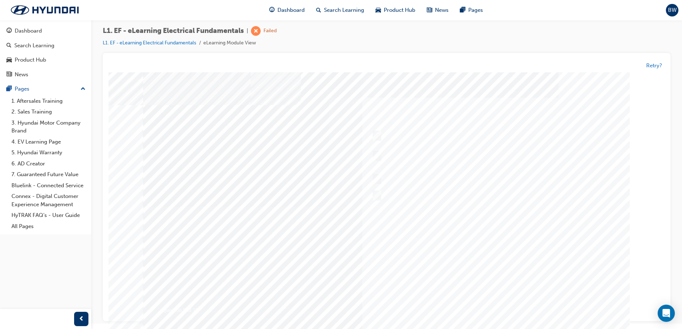
click at [442, 192] on div at bounding box center [386, 206] width 487 height 268
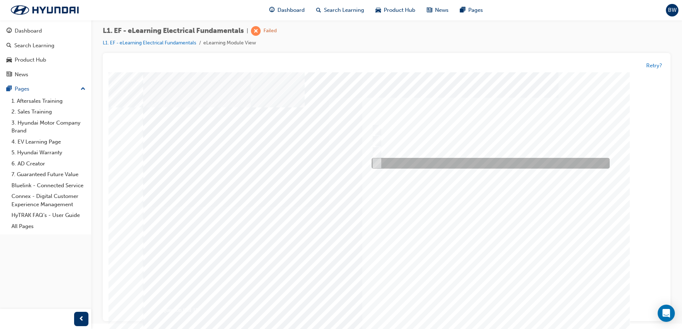
click at [443, 161] on div at bounding box center [489, 163] width 238 height 11
radio input "true"
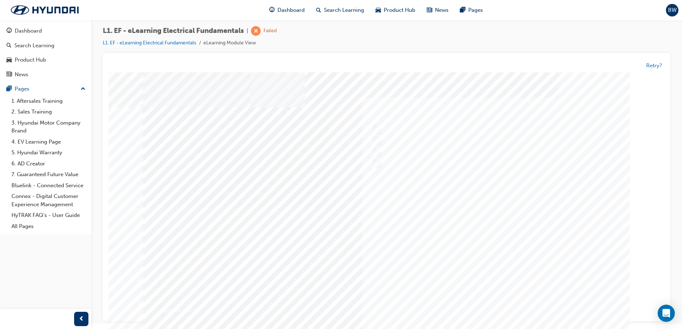
click at [485, 295] on div "Question 9 of 15" at bounding box center [386, 201] width 487 height 258
click at [473, 247] on div at bounding box center [386, 206] width 487 height 268
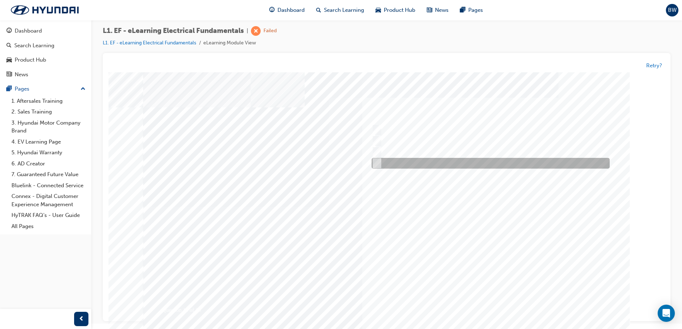
drag, startPoint x: 421, startPoint y: 161, endPoint x: 421, endPoint y: 167, distance: 5.7
click at [421, 161] on div at bounding box center [489, 163] width 238 height 11
radio input "true"
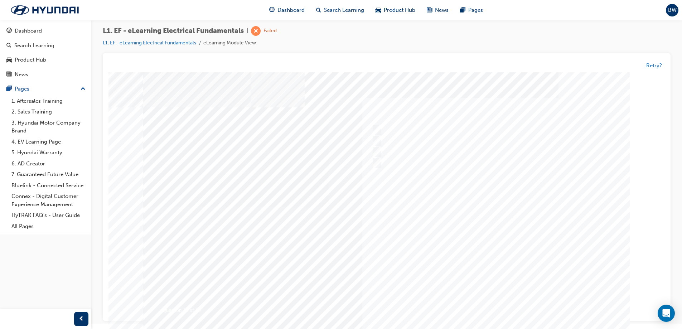
click at [474, 238] on div at bounding box center [386, 206] width 487 height 268
click at [467, 125] on div at bounding box center [489, 130] width 238 height 11
radio input "true"
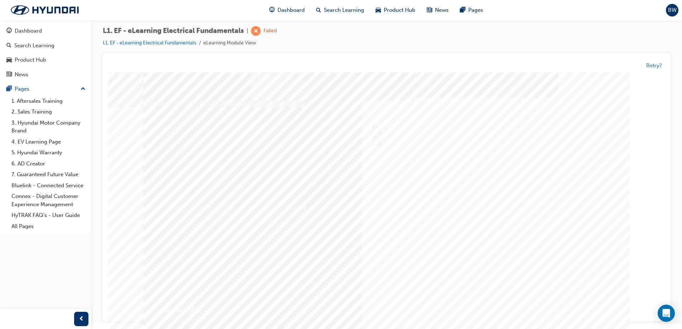
click at [465, 256] on div at bounding box center [386, 206] width 487 height 268
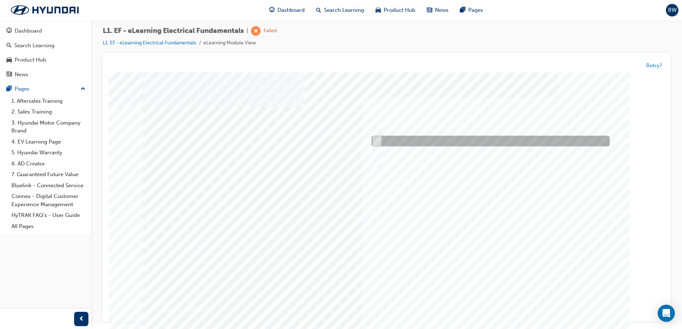
click at [408, 141] on div at bounding box center [489, 141] width 238 height 11
radio input "true"
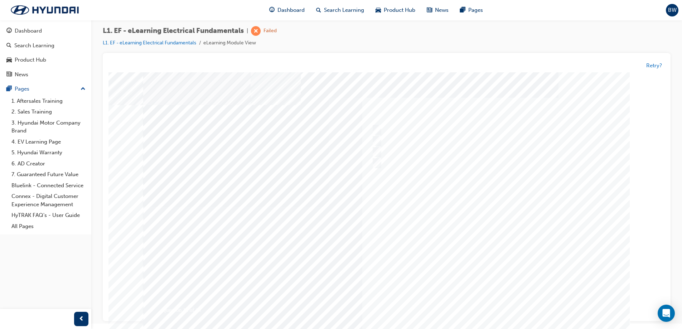
click at [465, 246] on div at bounding box center [386, 206] width 487 height 268
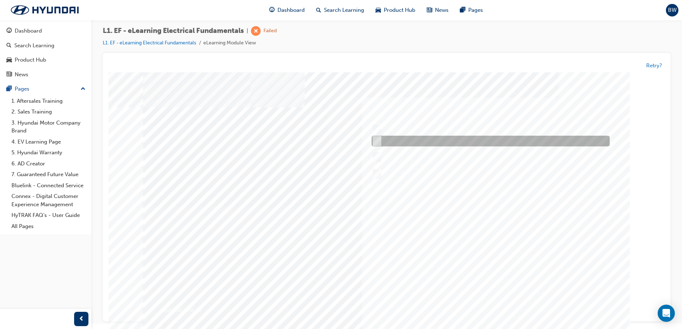
click at [420, 143] on div at bounding box center [489, 141] width 238 height 11
checkbox input "true"
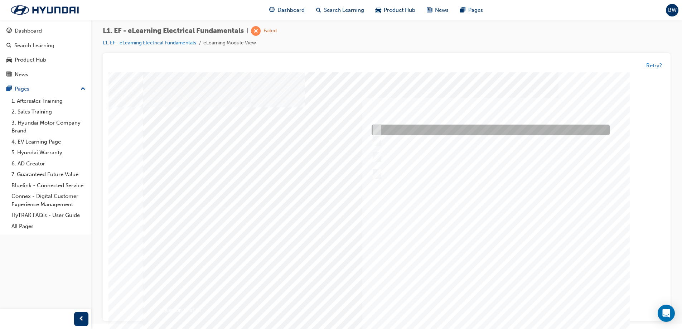
click at [483, 127] on div at bounding box center [489, 130] width 238 height 11
checkbox input "true"
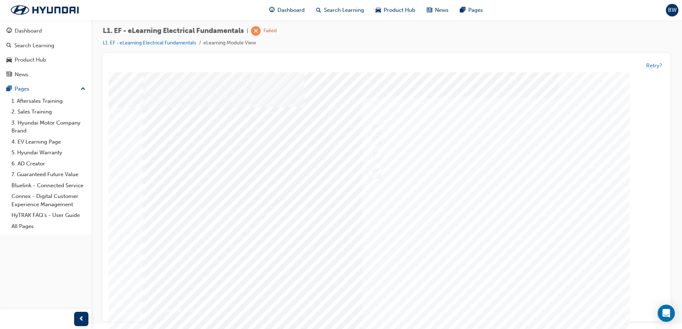
click at [474, 257] on div at bounding box center [386, 206] width 487 height 268
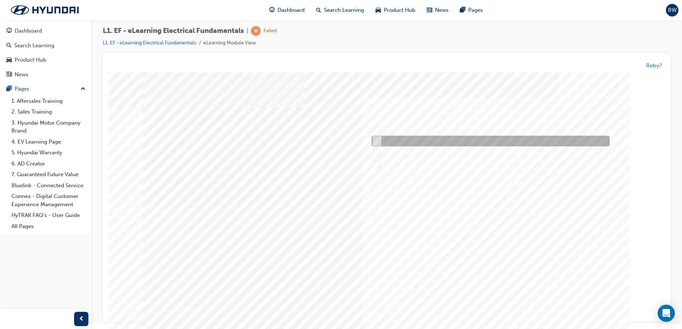
click at [421, 140] on div at bounding box center [489, 141] width 238 height 11
radio input "true"
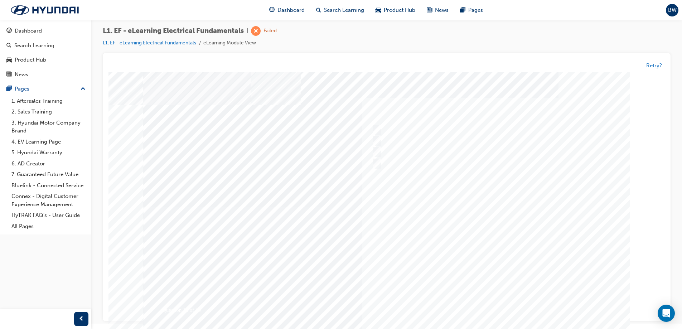
click at [478, 248] on div at bounding box center [386, 206] width 487 height 268
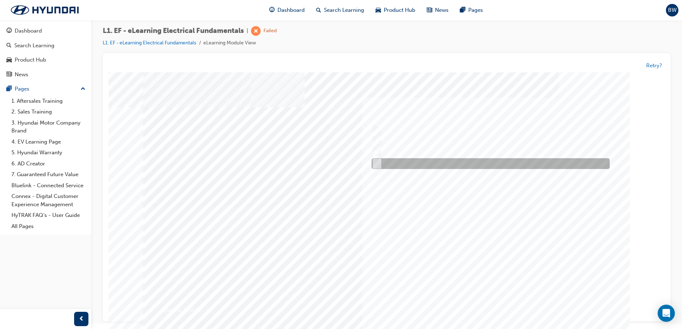
click at [441, 165] on div at bounding box center [489, 164] width 238 height 11
radio input "true"
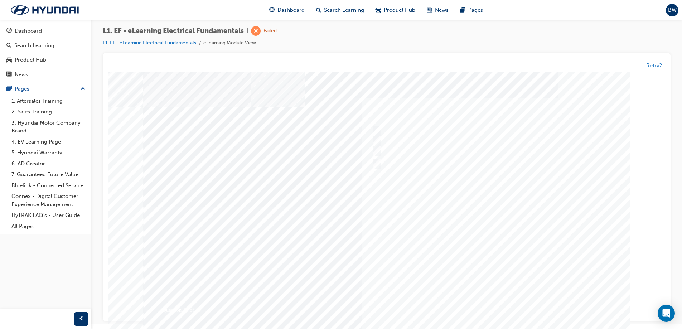
click at [488, 275] on div at bounding box center [386, 206] width 487 height 268
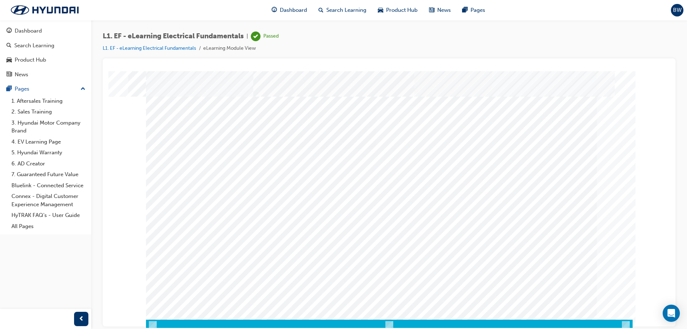
scroll to position [12, 0]
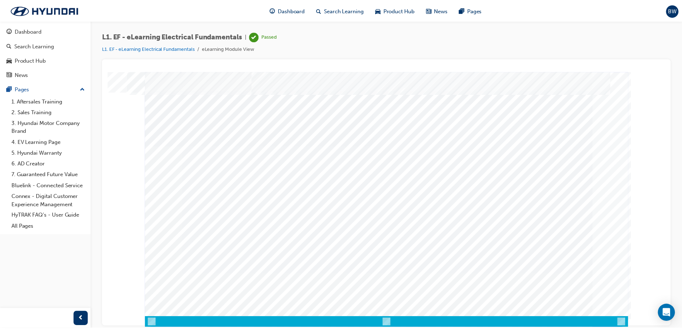
scroll to position [0, 0]
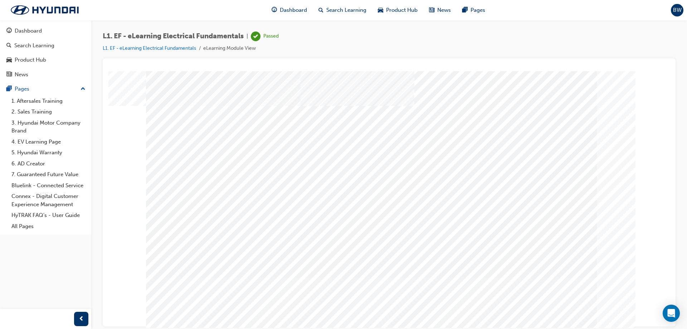
drag, startPoint x: 403, startPoint y: 171, endPoint x: 400, endPoint y: 161, distance: 10.2
click at [281, 8] on span "Dashboard" at bounding box center [293, 10] width 27 height 8
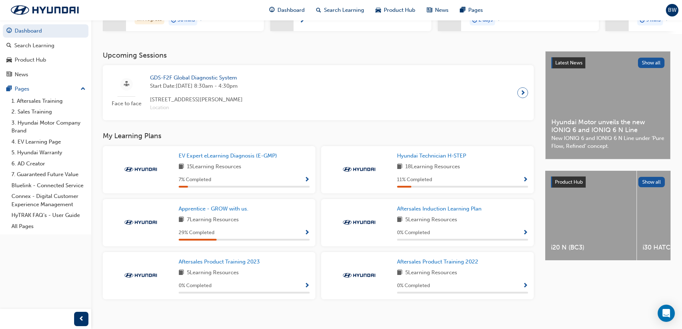
scroll to position [131, 0]
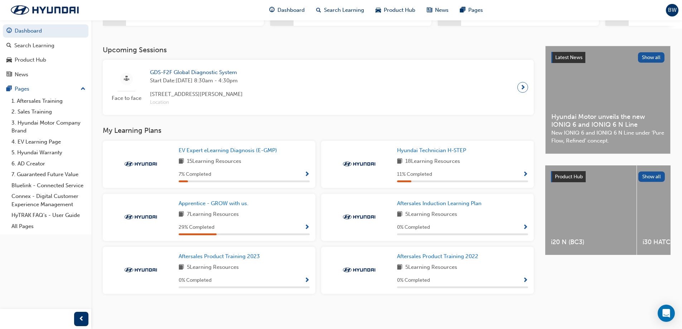
click at [371, 167] on img at bounding box center [358, 163] width 39 height 7
click at [523, 173] on div "11 % Completed" at bounding box center [462, 174] width 131 height 9
click at [523, 173] on span "Show Progress" at bounding box center [525, 174] width 5 height 6
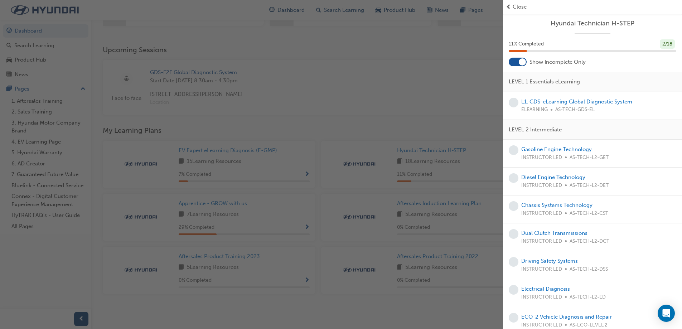
click at [523, 62] on div at bounding box center [522, 61] width 7 height 7
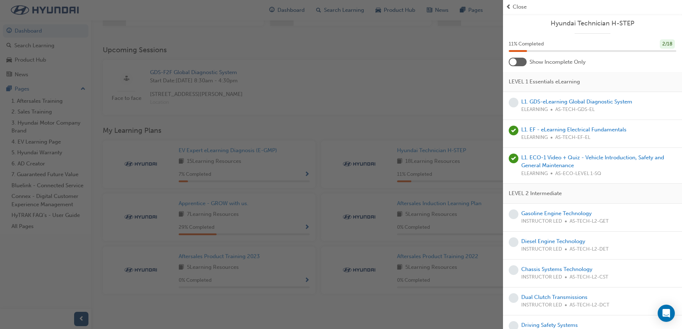
click at [518, 61] on div at bounding box center [518, 62] width 18 height 9
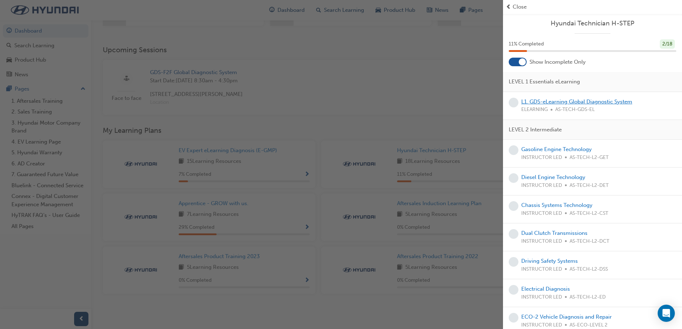
click at [540, 101] on link "L1. GDS-eLearning Global Diagnostic System" at bounding box center [576, 101] width 111 height 6
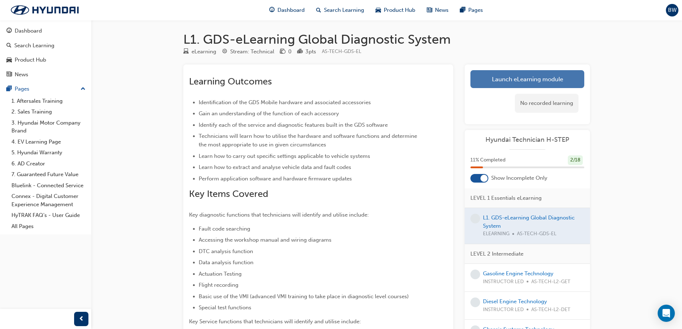
click at [529, 74] on link "Launch eLearning module" at bounding box center [527, 79] width 114 height 18
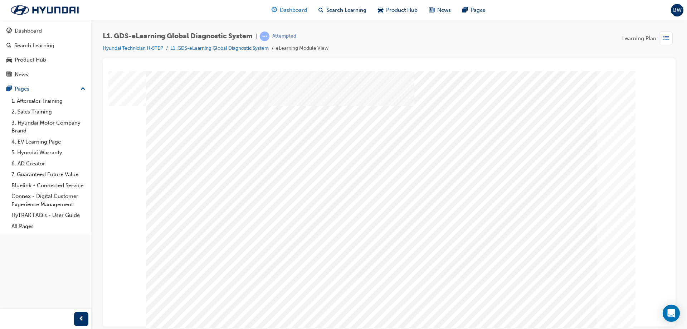
click at [297, 6] on span "Dashboard" at bounding box center [293, 10] width 27 height 8
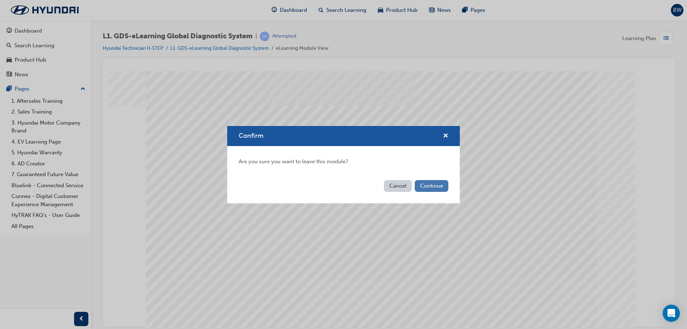
click at [439, 184] on button "Continue" at bounding box center [432, 186] width 34 height 12
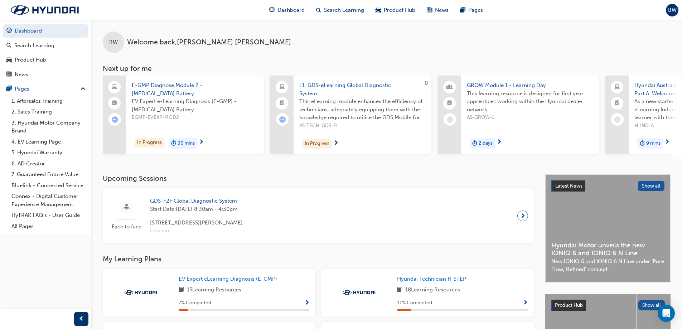
click at [224, 119] on span "EGMP-EVEXP-MOD2" at bounding box center [195, 117] width 126 height 8
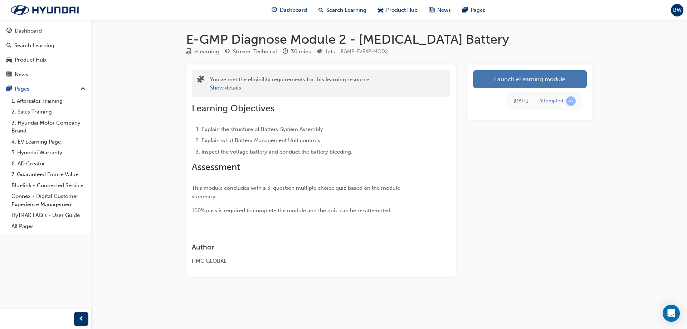
click at [535, 84] on link "Launch eLearning module" at bounding box center [530, 79] width 114 height 18
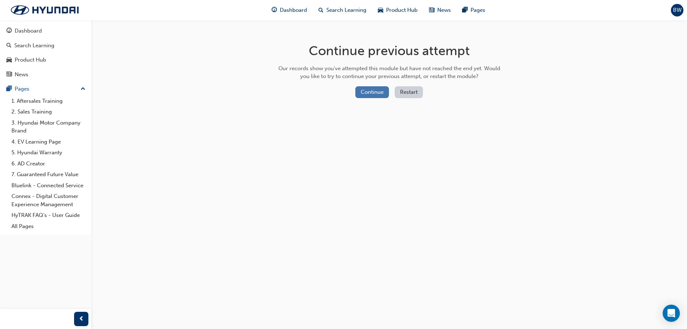
click at [366, 96] on button "Continue" at bounding box center [372, 92] width 34 height 12
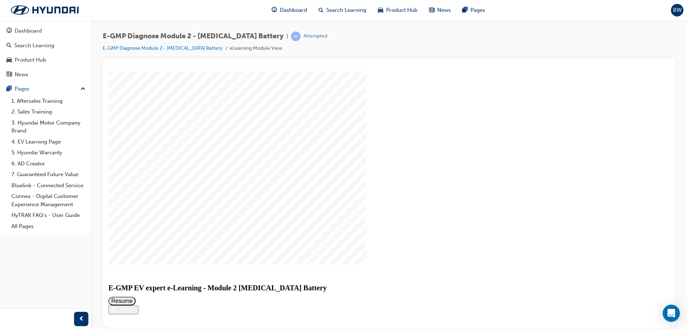
click at [136, 296] on button "Resume" at bounding box center [121, 300] width 27 height 9
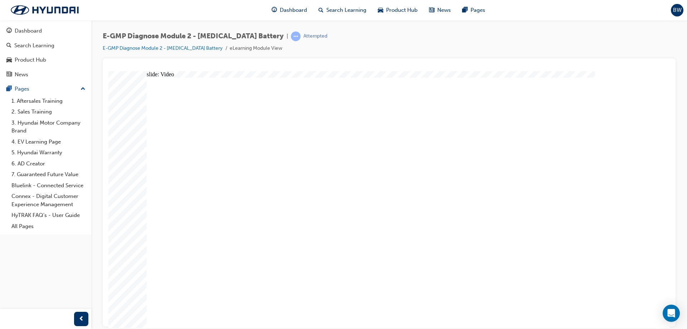
radio input "true"
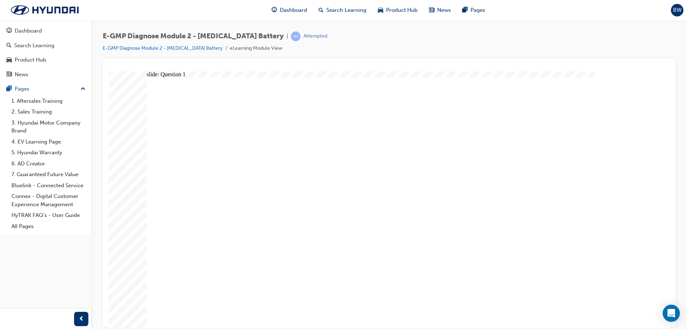
radio input "true"
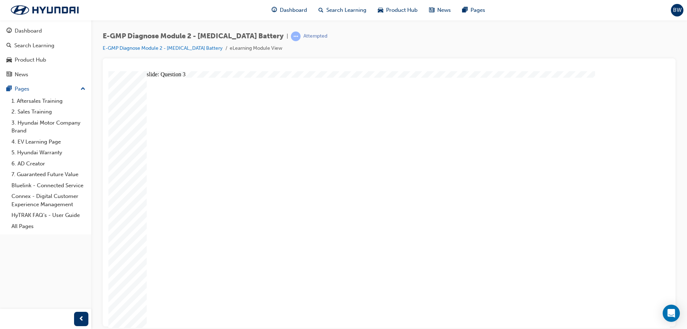
radio input "true"
drag, startPoint x: 411, startPoint y: 248, endPoint x: 393, endPoint y: 248, distance: 17.6
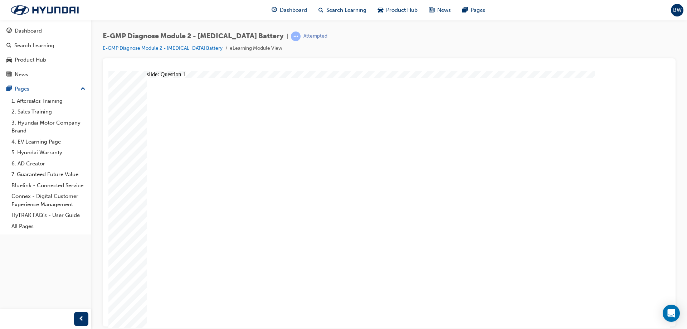
radio input "true"
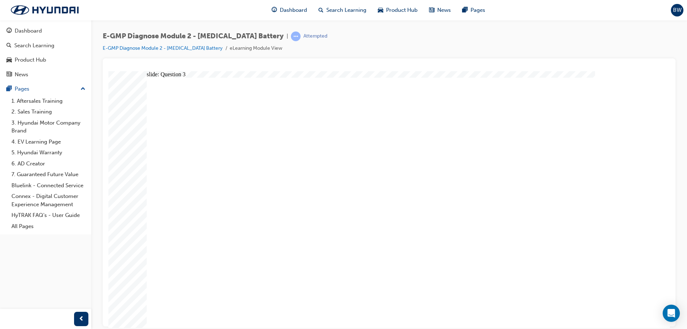
radio input "true"
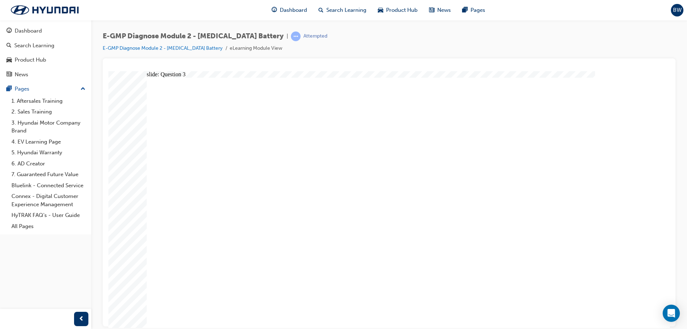
radio input "true"
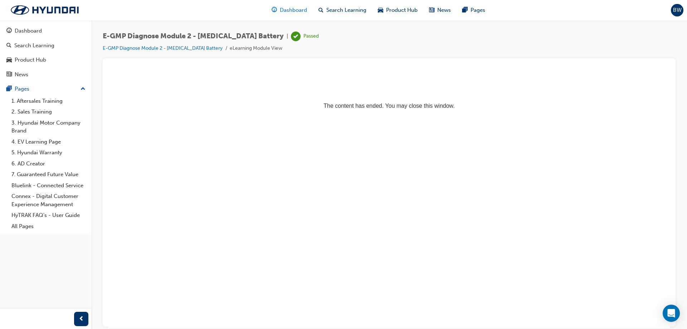
click at [283, 11] on span "Dashboard" at bounding box center [293, 10] width 27 height 8
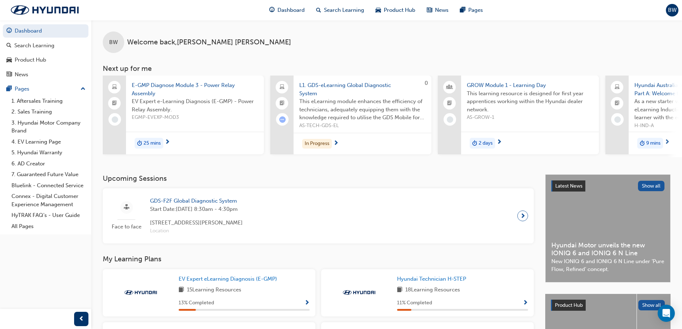
click at [614, 228] on div "Latest News Show all Hyundai Motor unveils the new IONIQ 6 and IONIQ 6 N Line N…" at bounding box center [608, 228] width 125 height 107
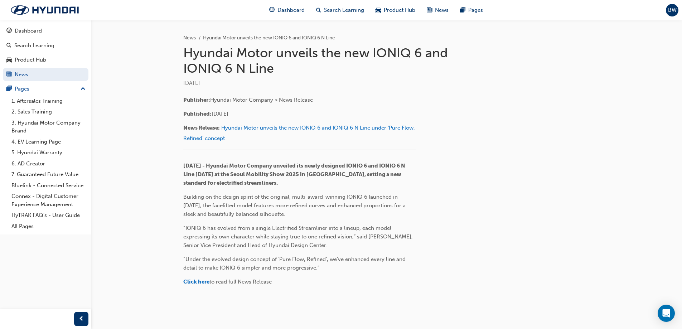
scroll to position [158, 0]
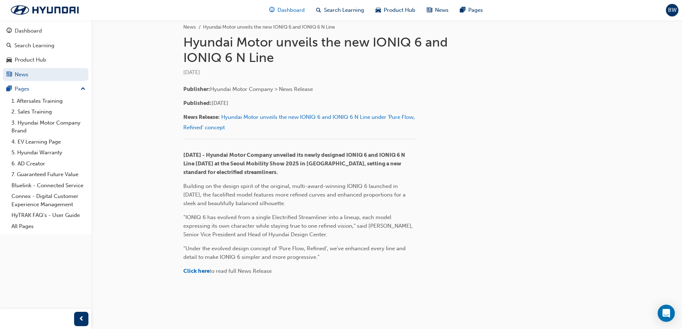
click at [278, 4] on div "Dashboard" at bounding box center [286, 10] width 47 height 15
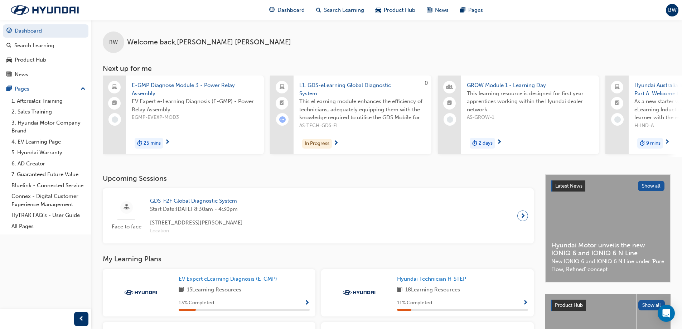
click at [198, 138] on div "25 mins" at bounding box center [195, 143] width 138 height 23
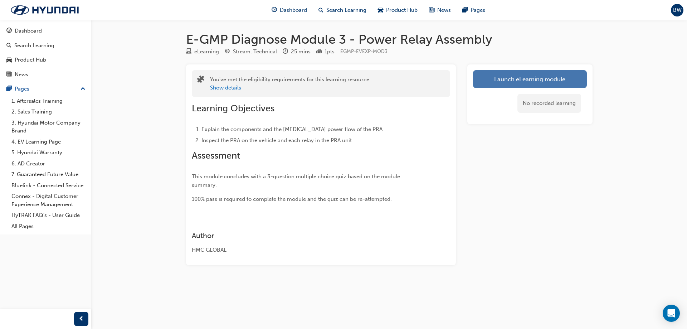
click at [530, 79] on link "Launch eLearning module" at bounding box center [530, 79] width 114 height 18
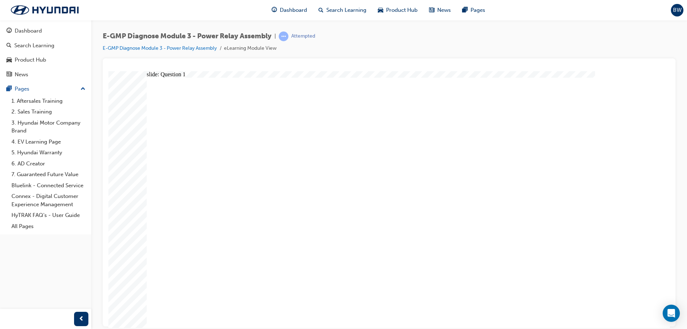
radio input "false"
radio input "true"
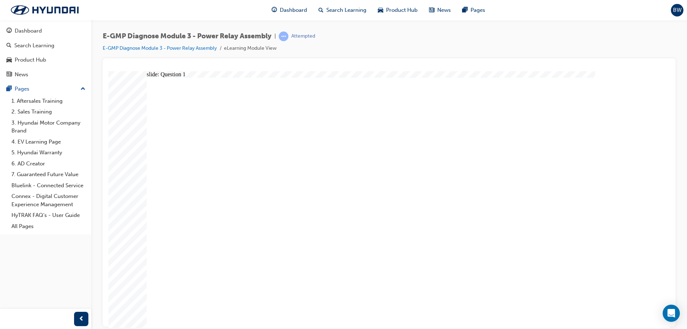
drag, startPoint x: 332, startPoint y: 237, endPoint x: 336, endPoint y: 228, distance: 9.3
radio input "true"
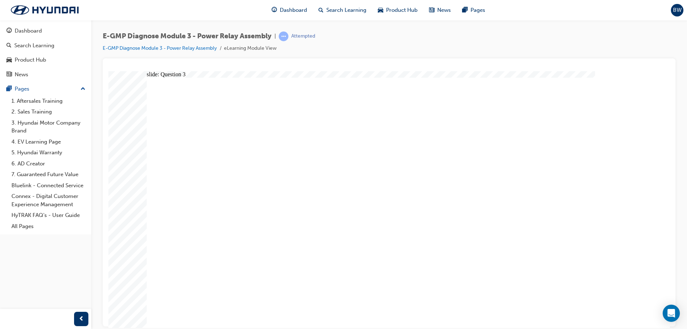
radio input "true"
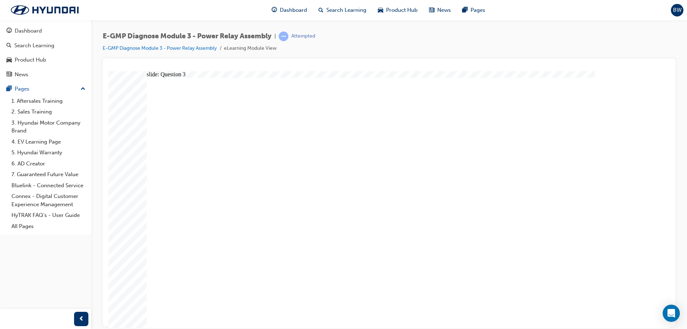
radio input "true"
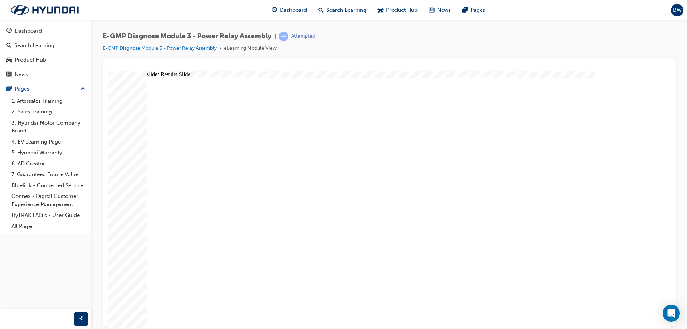
radio input "true"
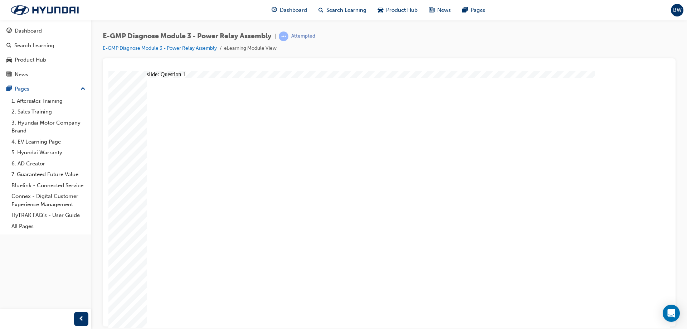
radio input "true"
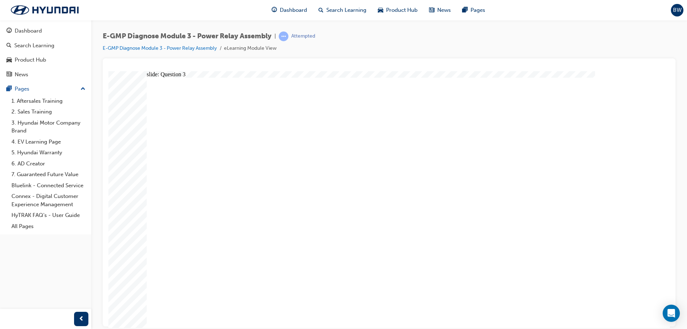
radio input "false"
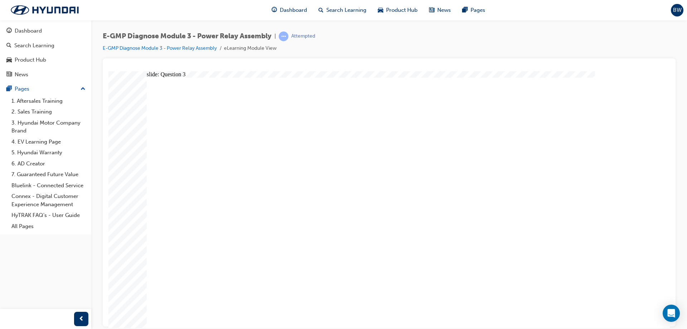
radio input "true"
drag, startPoint x: 616, startPoint y: 311, endPoint x: 591, endPoint y: 305, distance: 26.3
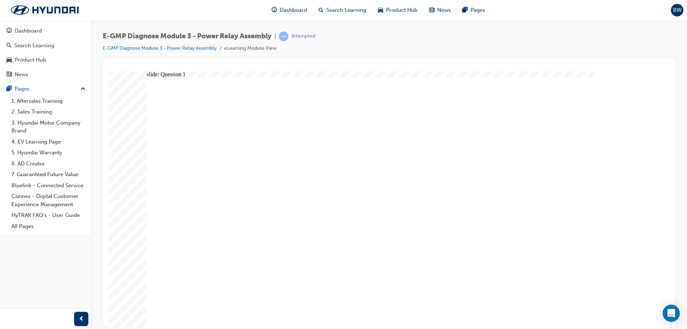
radio input "true"
drag, startPoint x: 382, startPoint y: 252, endPoint x: 370, endPoint y: 246, distance: 13.3
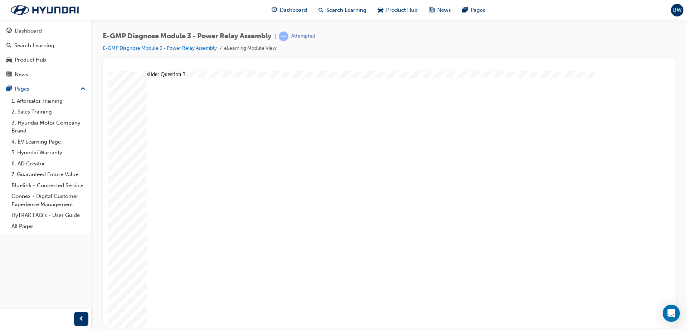
radio input "true"
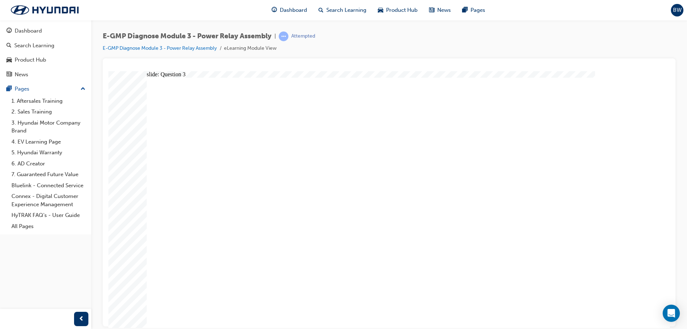
radio input "true"
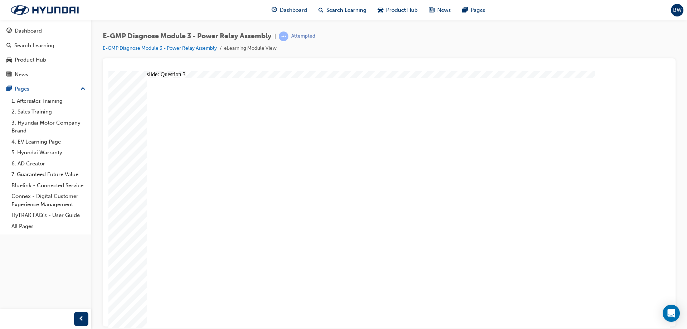
radio input "true"
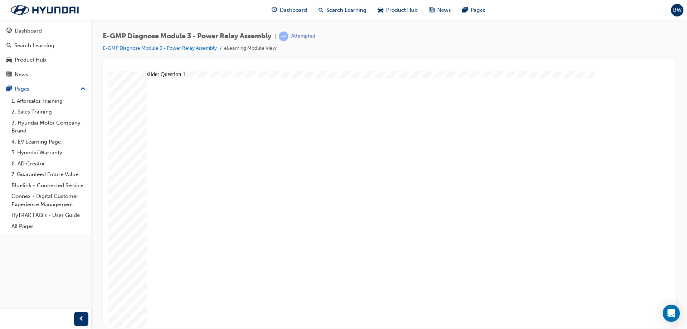
radio input "true"
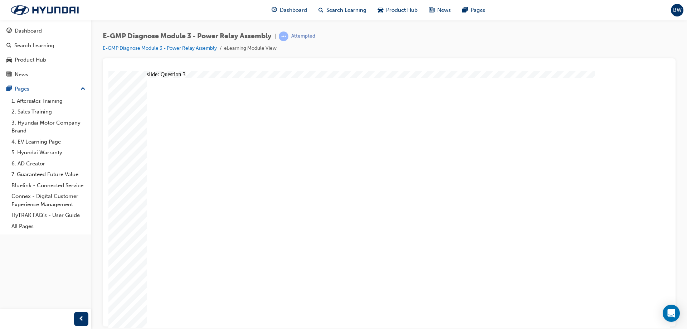
radio input "true"
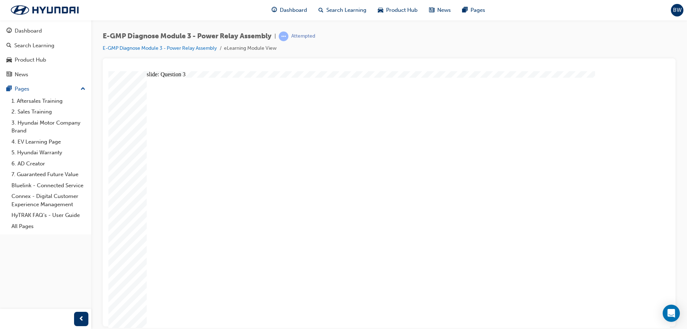
radio input "true"
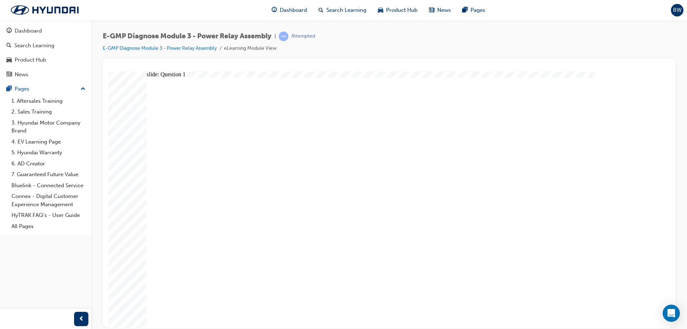
radio input "true"
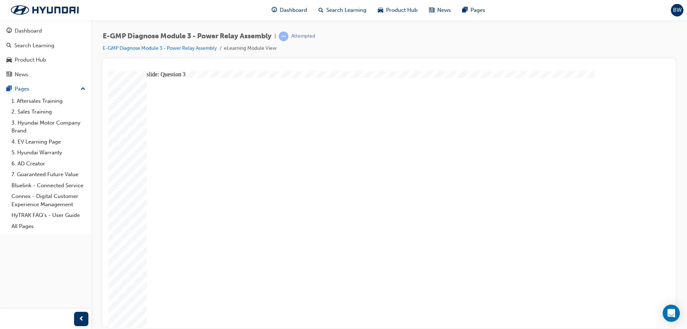
radio input "false"
radio input "true"
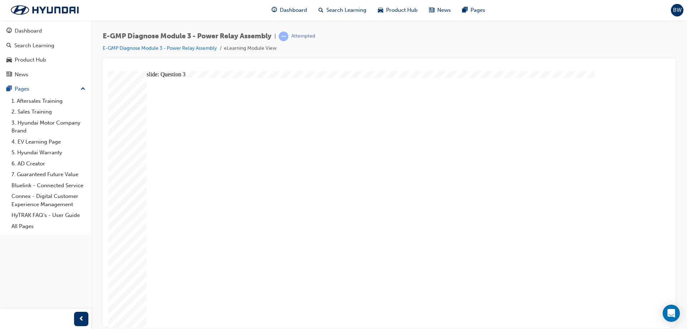
radio input "true"
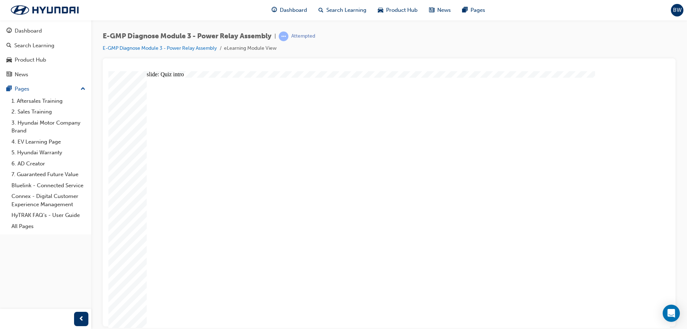
radio input "true"
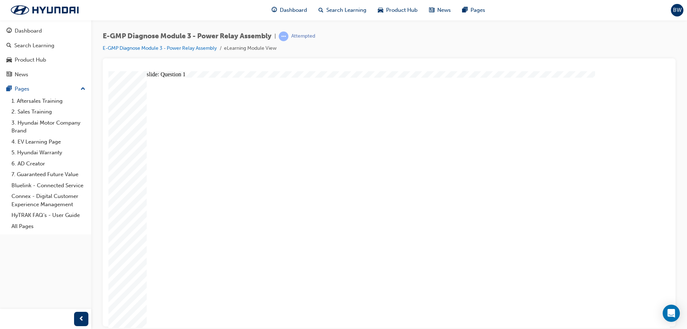
radio input "true"
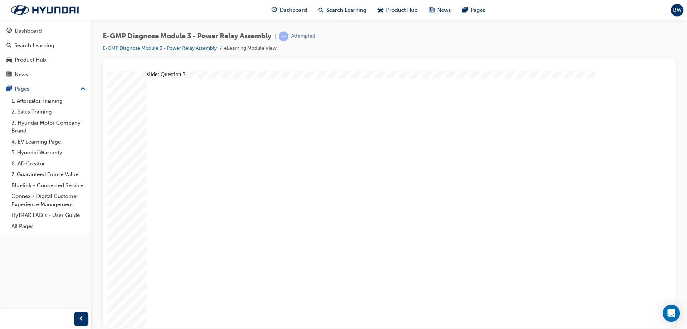
radio input "true"
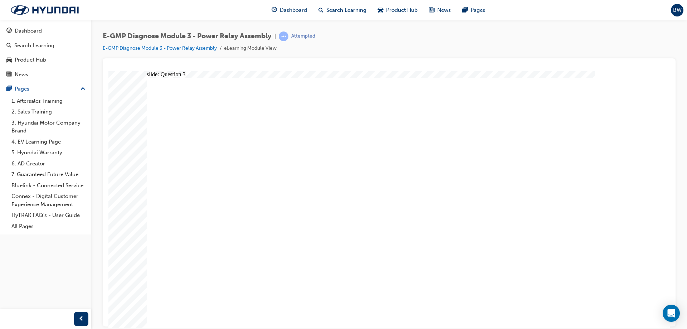
click at [298, 10] on span "Dashboard" at bounding box center [293, 10] width 27 height 8
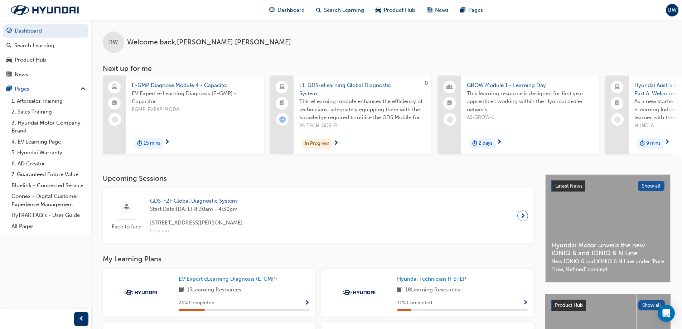
drag, startPoint x: 583, startPoint y: 125, endPoint x: 577, endPoint y: 127, distance: 7.1
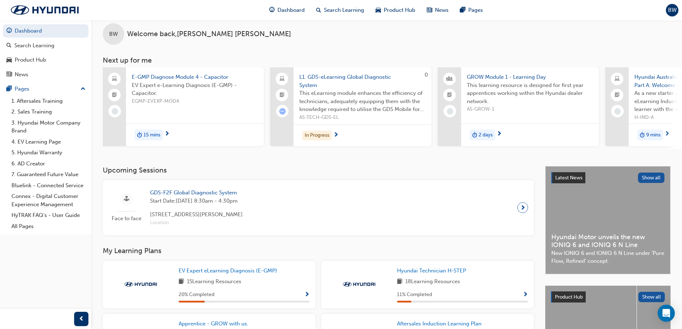
scroll to position [131, 0]
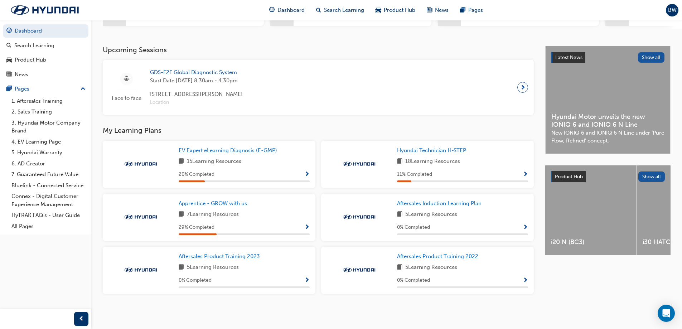
click at [291, 166] on div "15 Learning Resources" at bounding box center [244, 161] width 131 height 9
click at [308, 174] on span "Show Progress" at bounding box center [306, 174] width 5 height 6
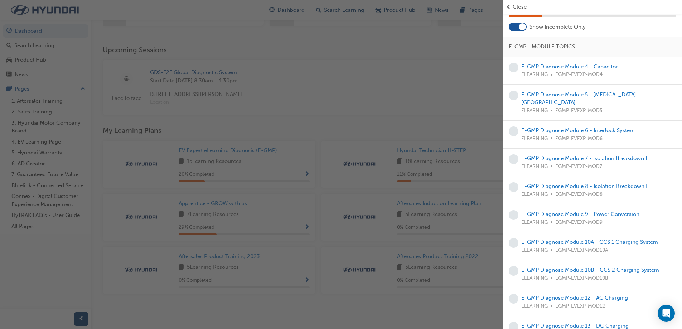
scroll to position [0, 0]
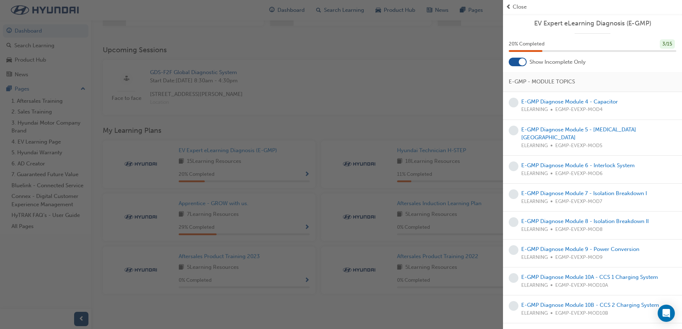
click at [515, 63] on div at bounding box center [518, 62] width 18 height 9
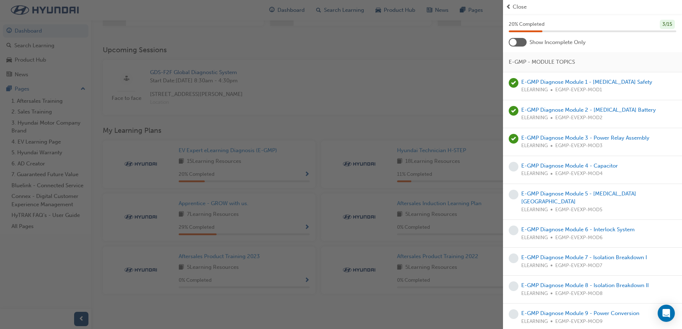
scroll to position [36, 0]
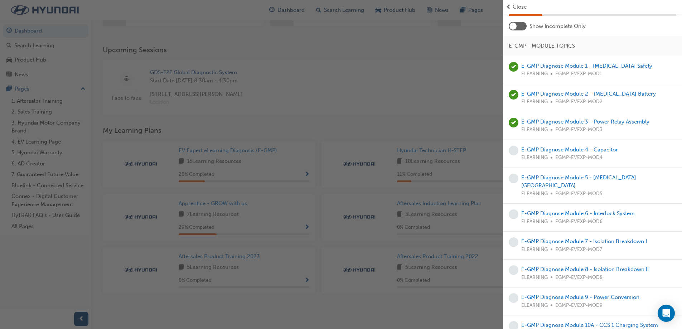
click at [517, 26] on div at bounding box center [518, 26] width 18 height 9
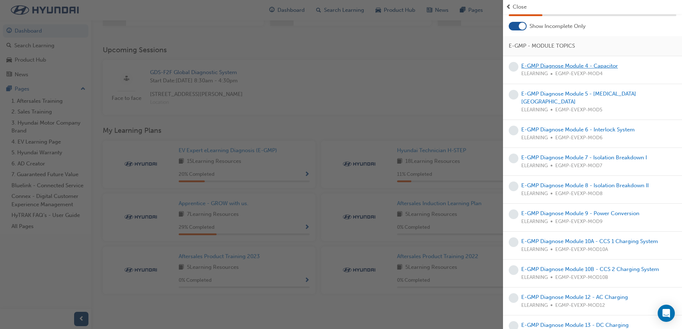
click at [580, 64] on link "E-GMP Diagnose Module 4 - Capacitor" at bounding box center [569, 66] width 97 height 6
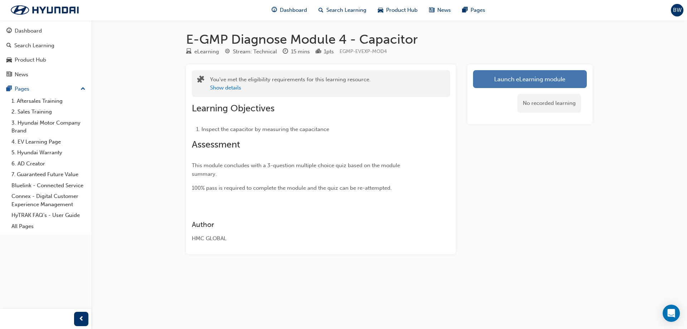
click at [508, 74] on link "Launch eLearning module" at bounding box center [530, 79] width 114 height 18
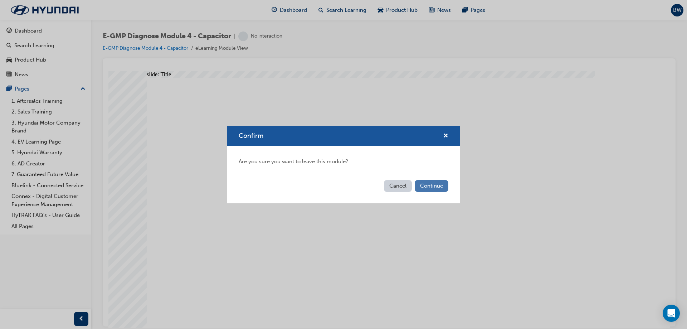
click at [422, 188] on button "Continue" at bounding box center [432, 186] width 34 height 12
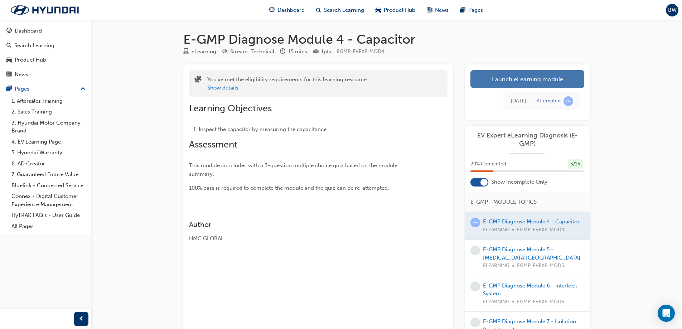
click at [522, 74] on link "Launch eLearning module" at bounding box center [527, 79] width 114 height 18
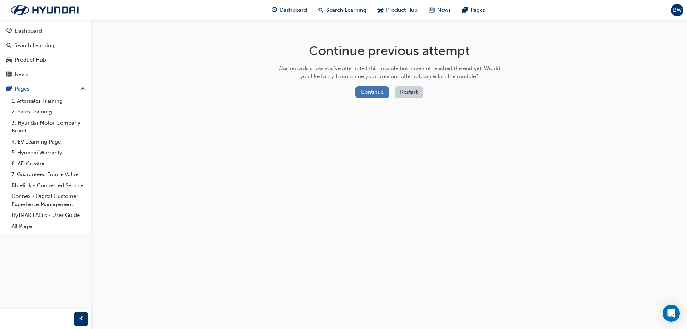
click at [370, 94] on button "Continue" at bounding box center [372, 92] width 34 height 12
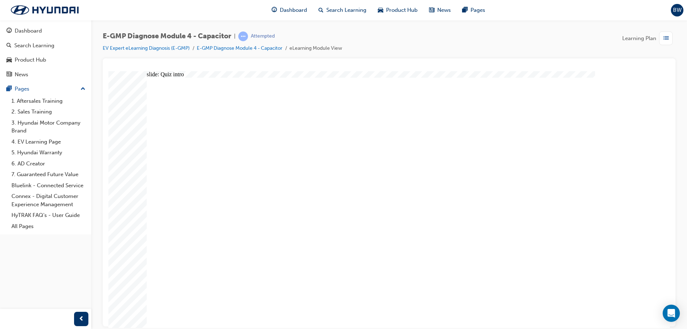
radio input "true"
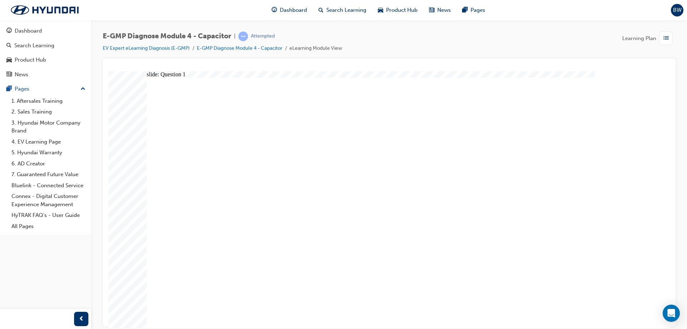
radio input "true"
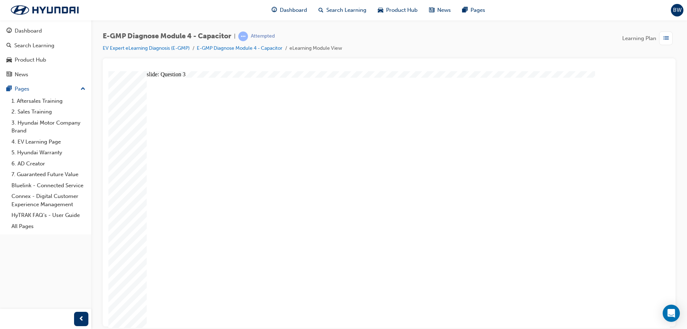
radio input "true"
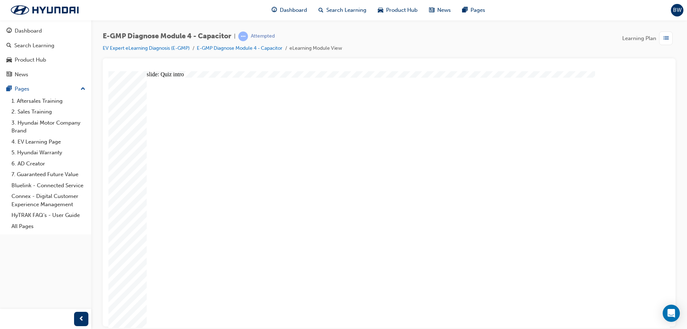
radio input "true"
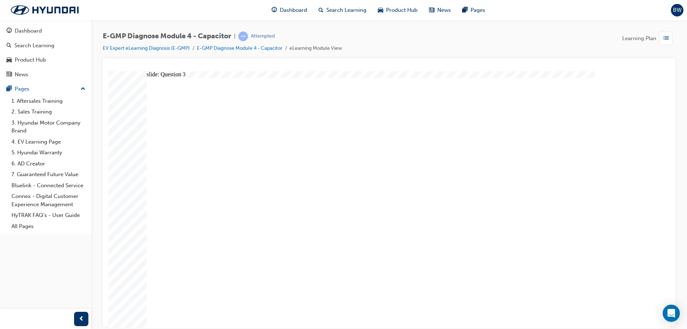
radio input "true"
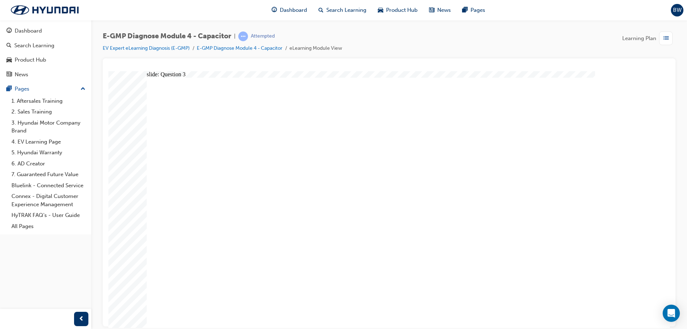
radio input "true"
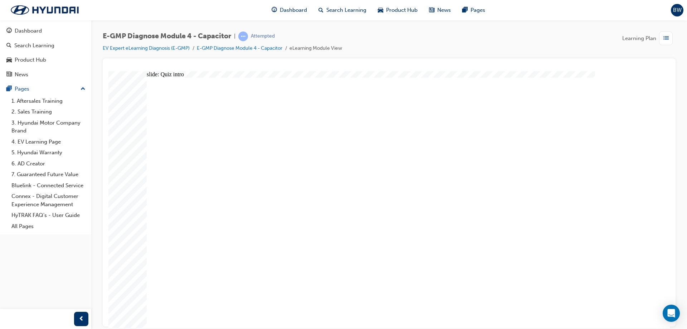
drag, startPoint x: 392, startPoint y: 263, endPoint x: 391, endPoint y: 257, distance: 5.4
radio input "true"
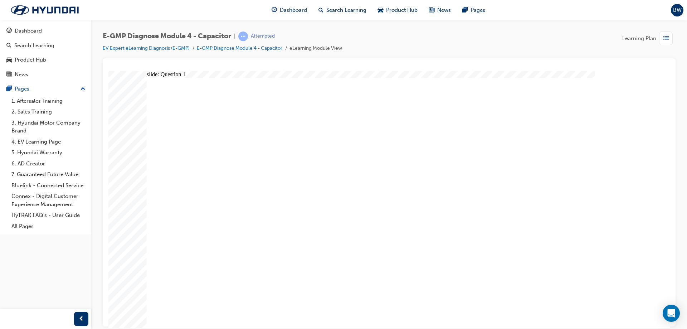
radio input "true"
drag, startPoint x: 595, startPoint y: 311, endPoint x: 593, endPoint y: 308, distance: 3.9
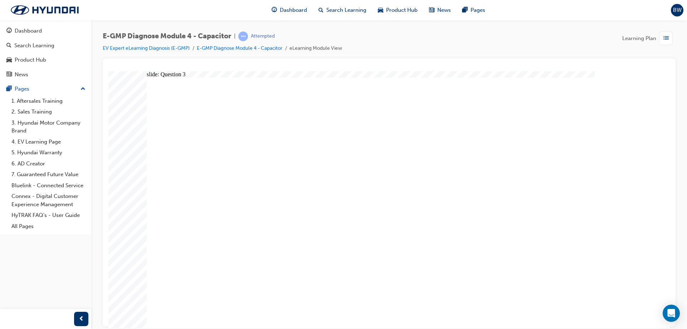
radio input "true"
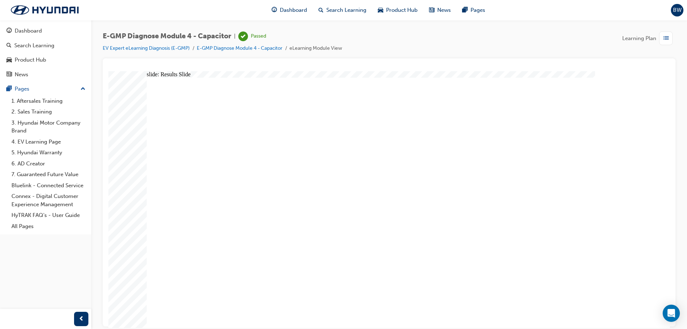
click at [299, 10] on span "Dashboard" at bounding box center [293, 10] width 27 height 8
